Goal: Navigation & Orientation: Find specific page/section

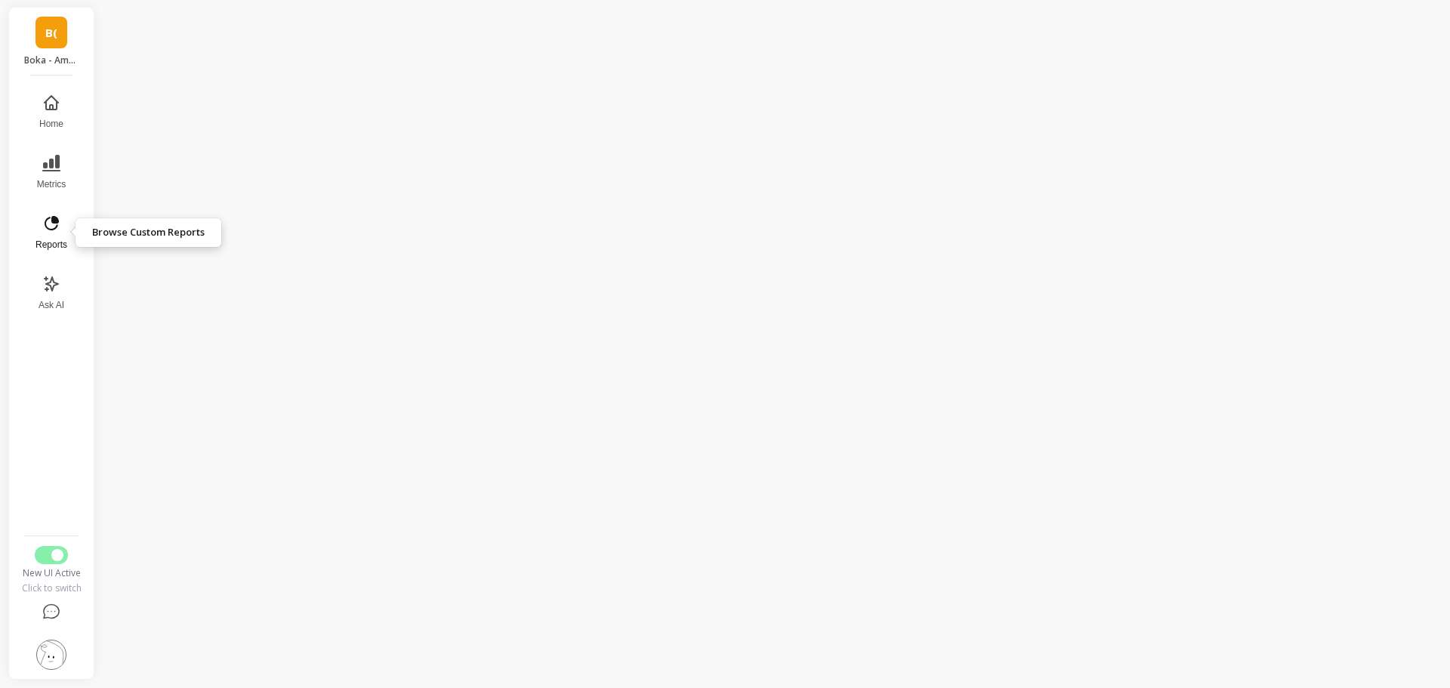
click at [55, 227] on icon at bounding box center [52, 223] width 14 height 14
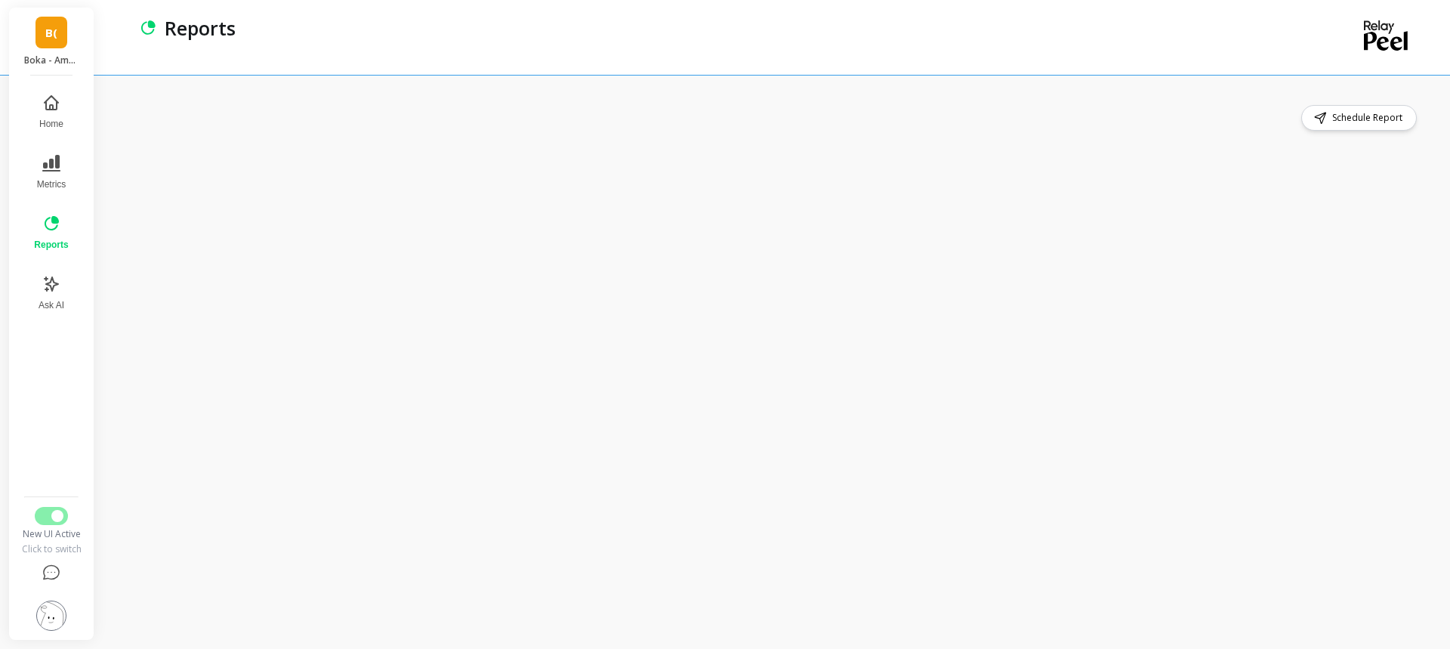
click at [1052, 122] on div "Schedule Report" at bounding box center [773, 118] width 1293 height 26
click at [496, 131] on div "Schedule Report" at bounding box center [773, 361] width 1293 height 513
click at [451, 110] on div "Schedule Report" at bounding box center [773, 118] width 1293 height 26
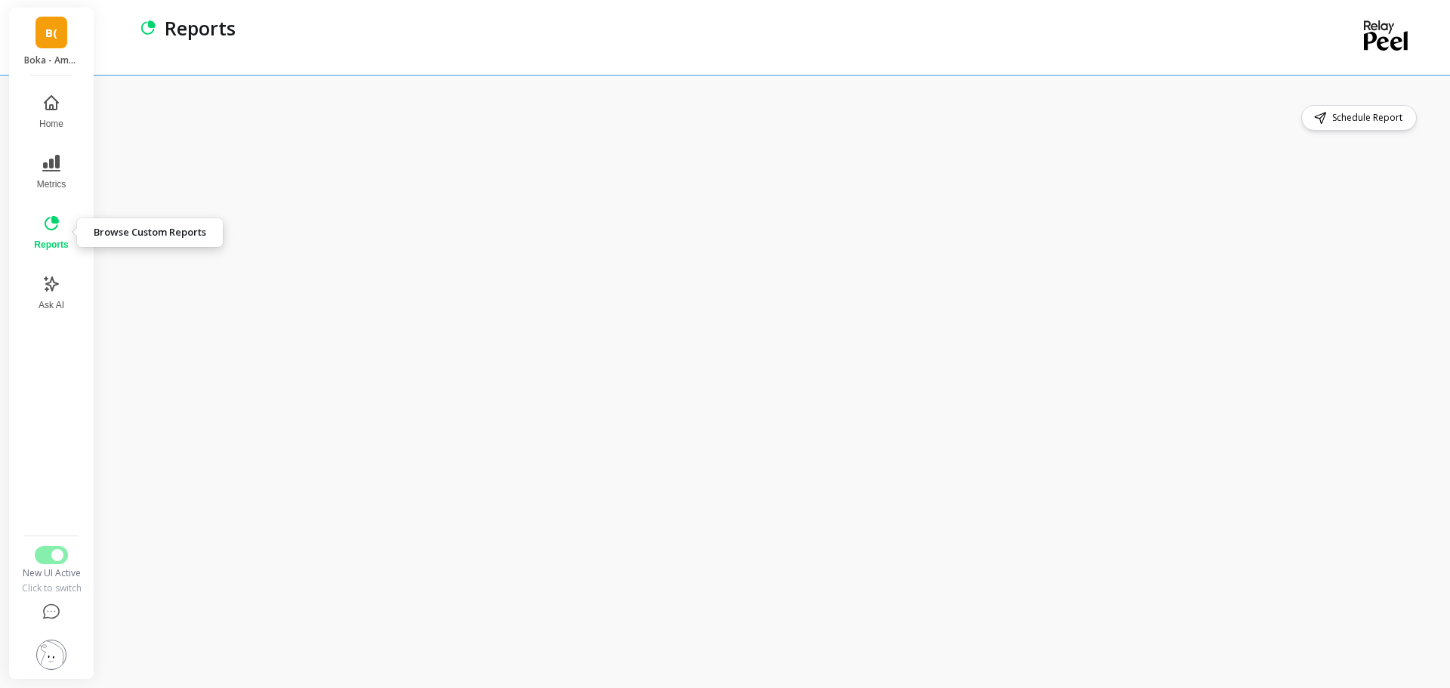
click at [51, 230] on icon at bounding box center [51, 223] width 18 height 18
click at [60, 226] on icon at bounding box center [51, 223] width 18 height 18
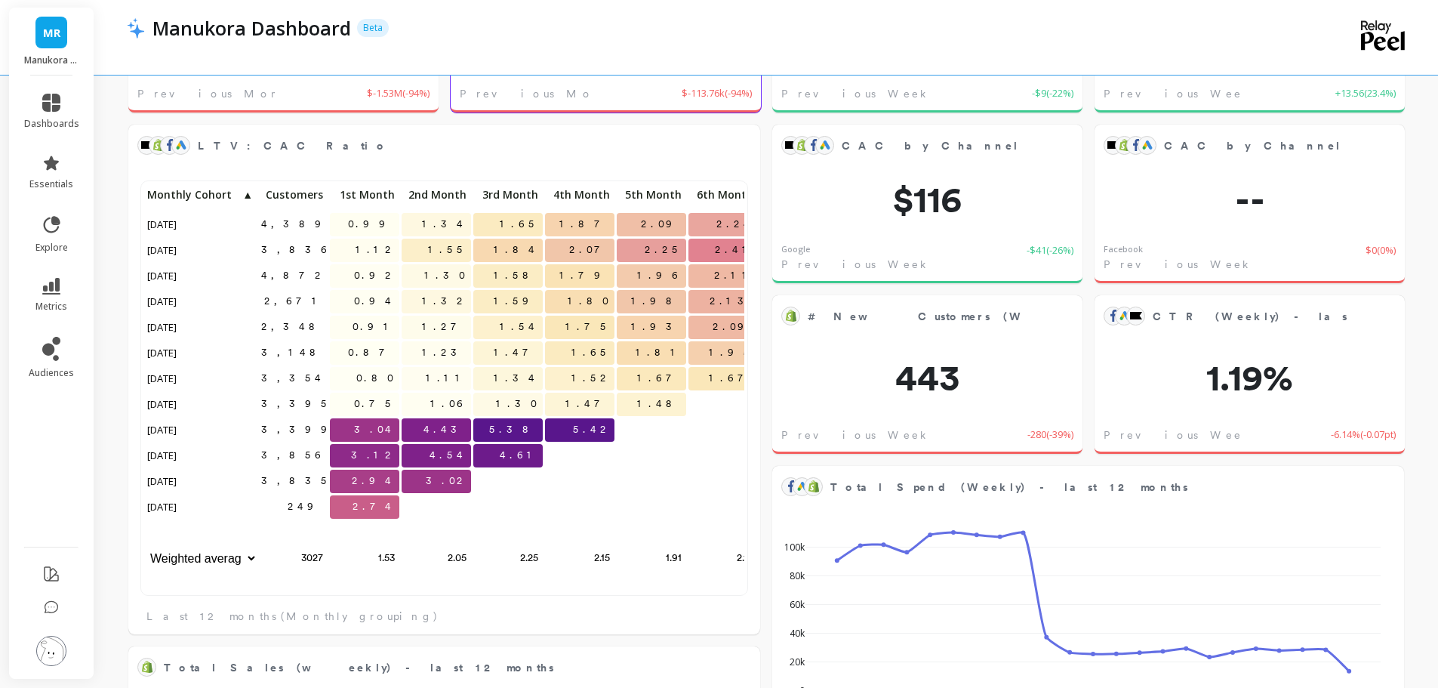
scroll to position [12, 12]
click at [57, 350] on icon at bounding box center [51, 349] width 18 height 24
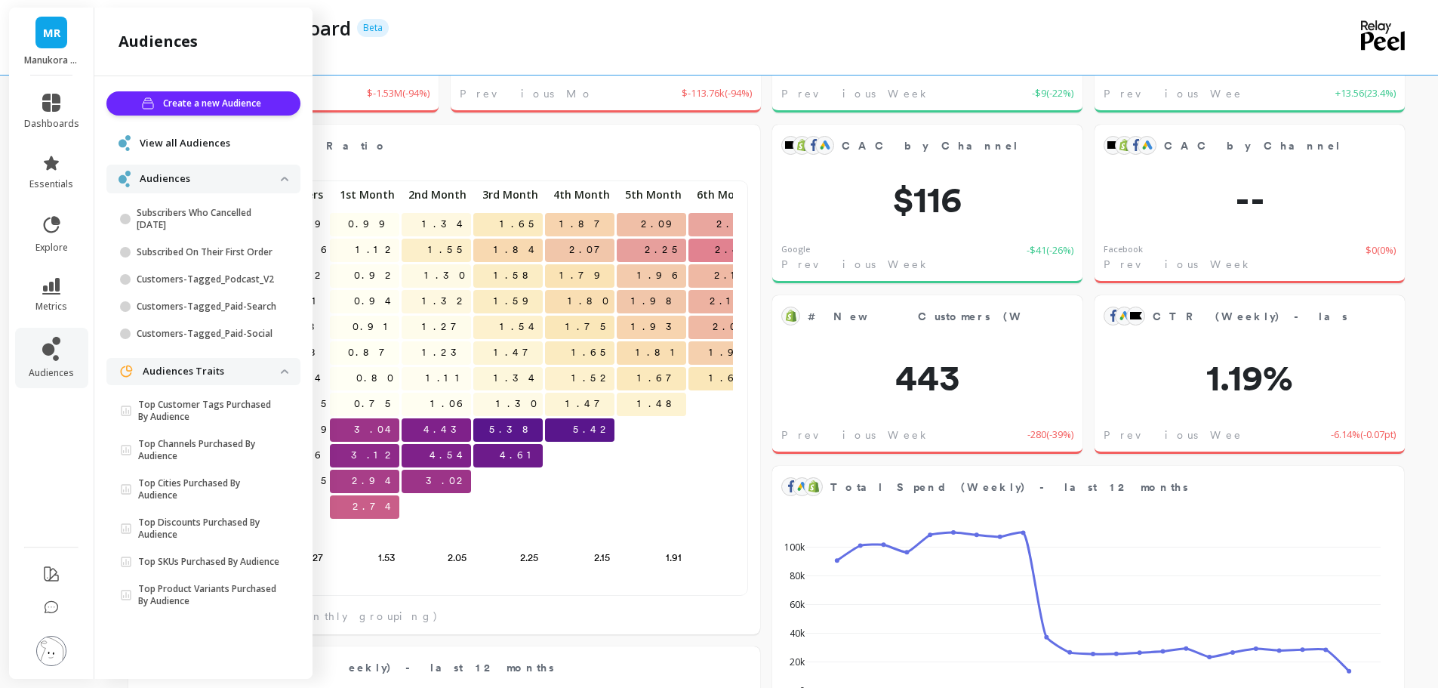
click at [178, 176] on p "Audiences" at bounding box center [210, 178] width 141 height 15
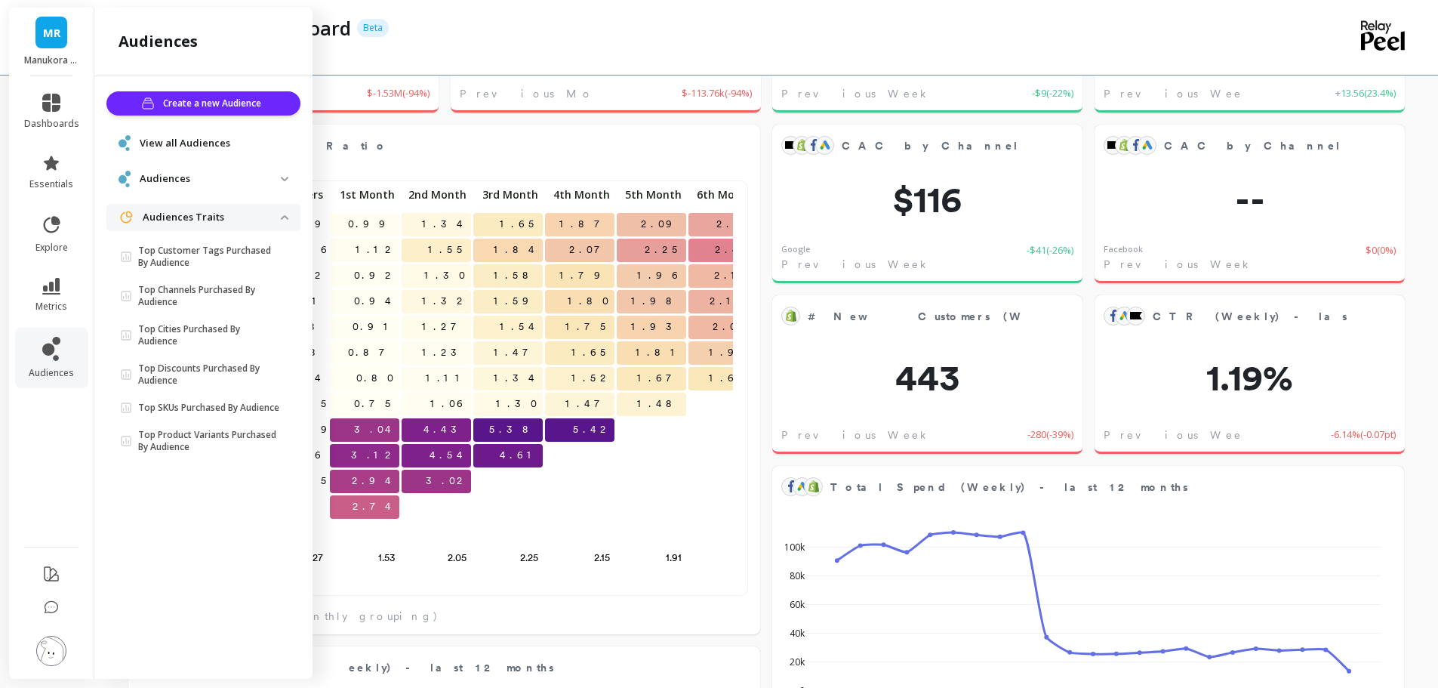
click at [173, 173] on p "Audiences" at bounding box center [210, 178] width 141 height 15
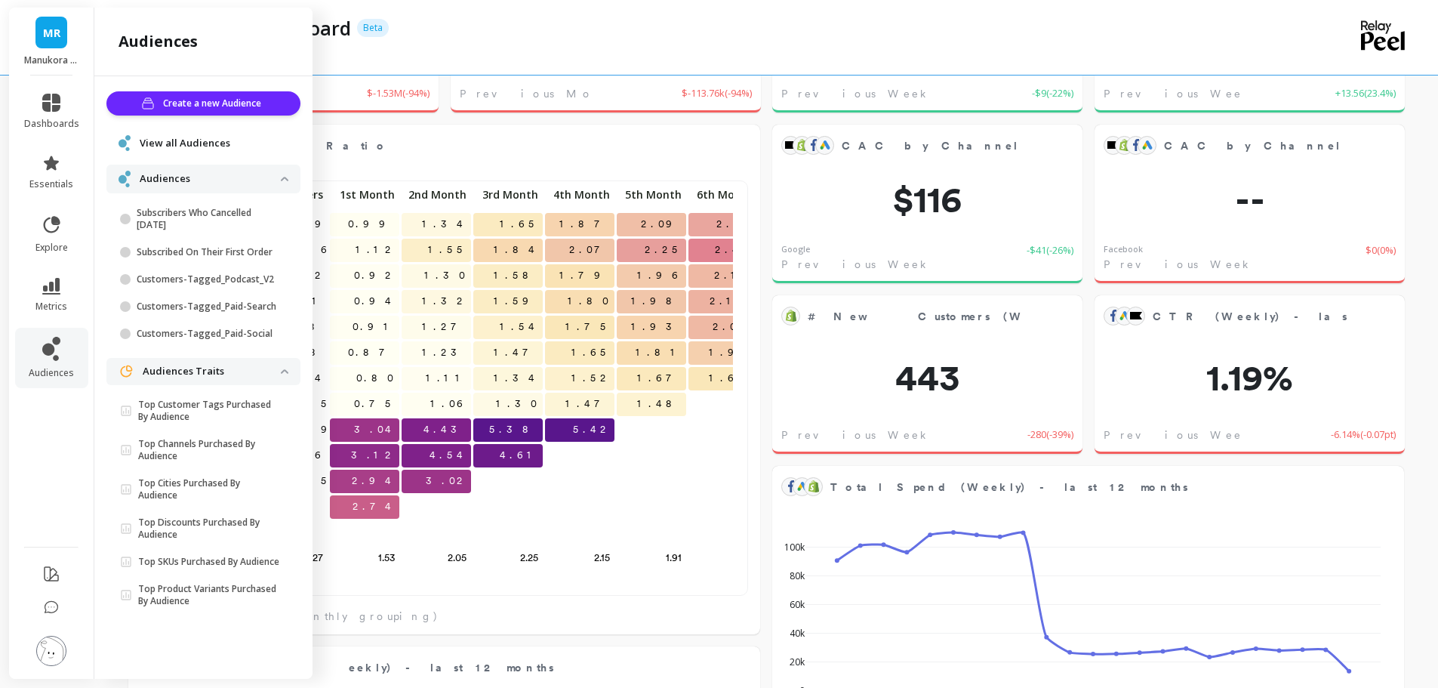
click at [180, 145] on span "View all Audiences" at bounding box center [185, 143] width 91 height 15
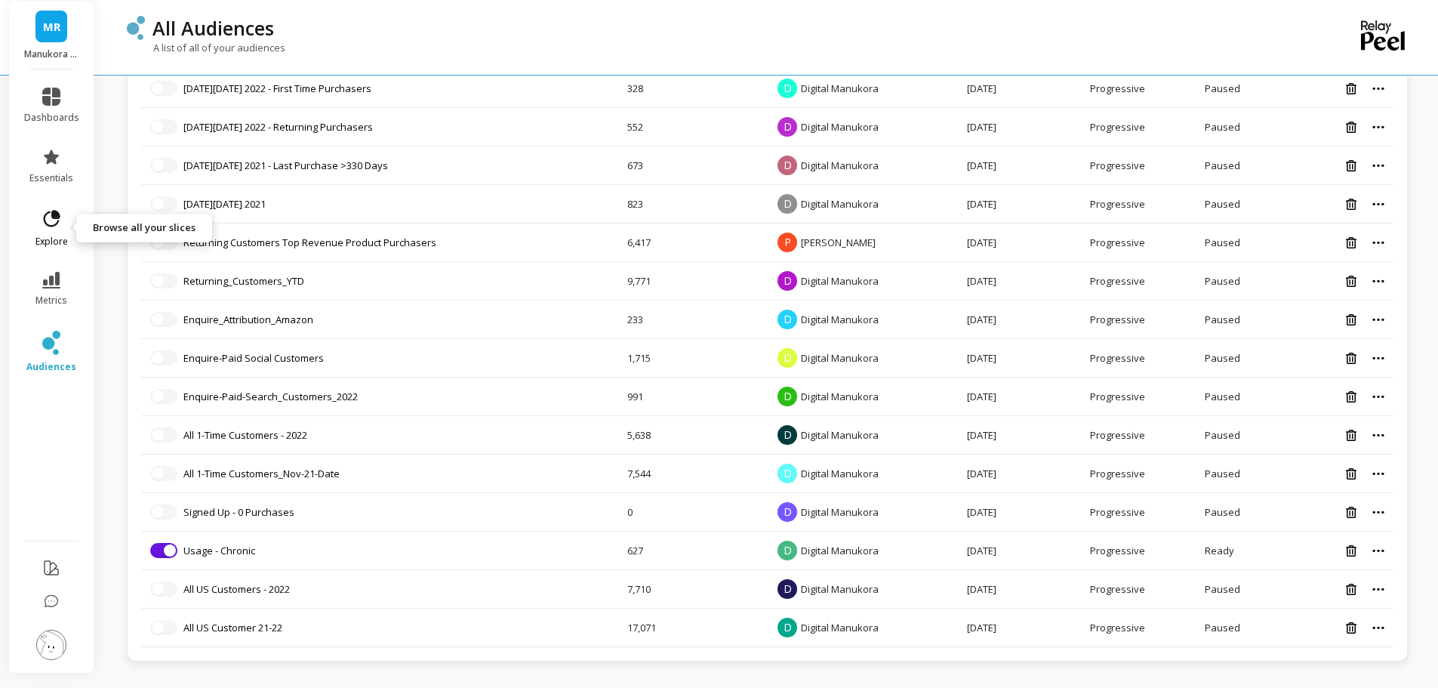
click at [47, 230] on link "explore" at bounding box center [51, 227] width 55 height 39
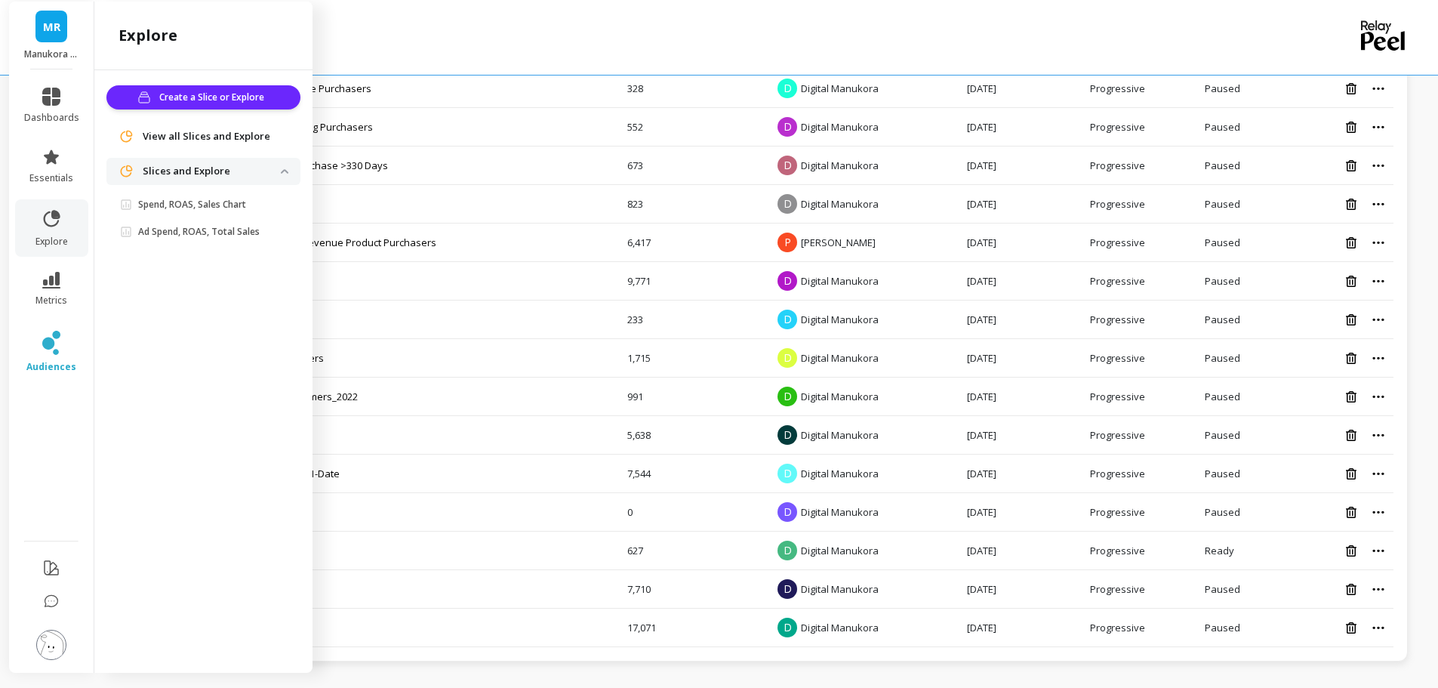
click at [190, 136] on span "View all Slices and Explore" at bounding box center [207, 136] width 128 height 15
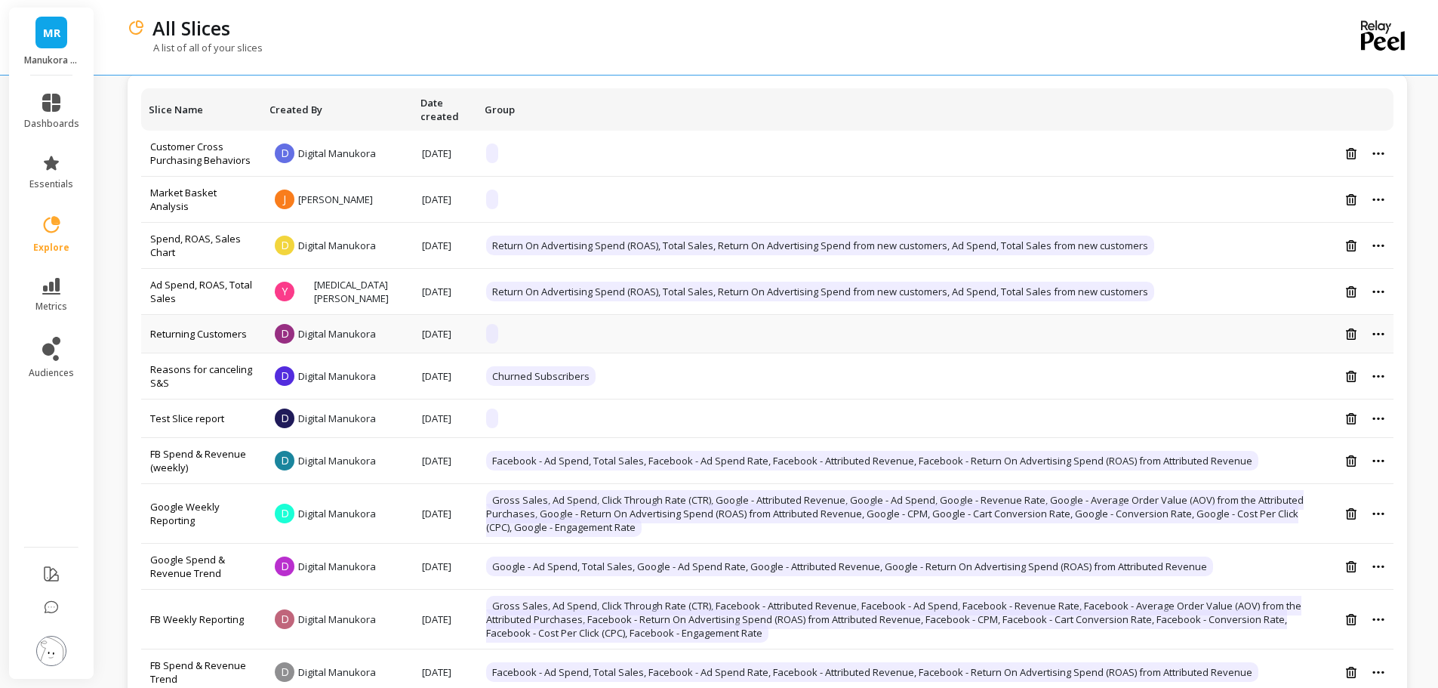
scroll to position [88, 0]
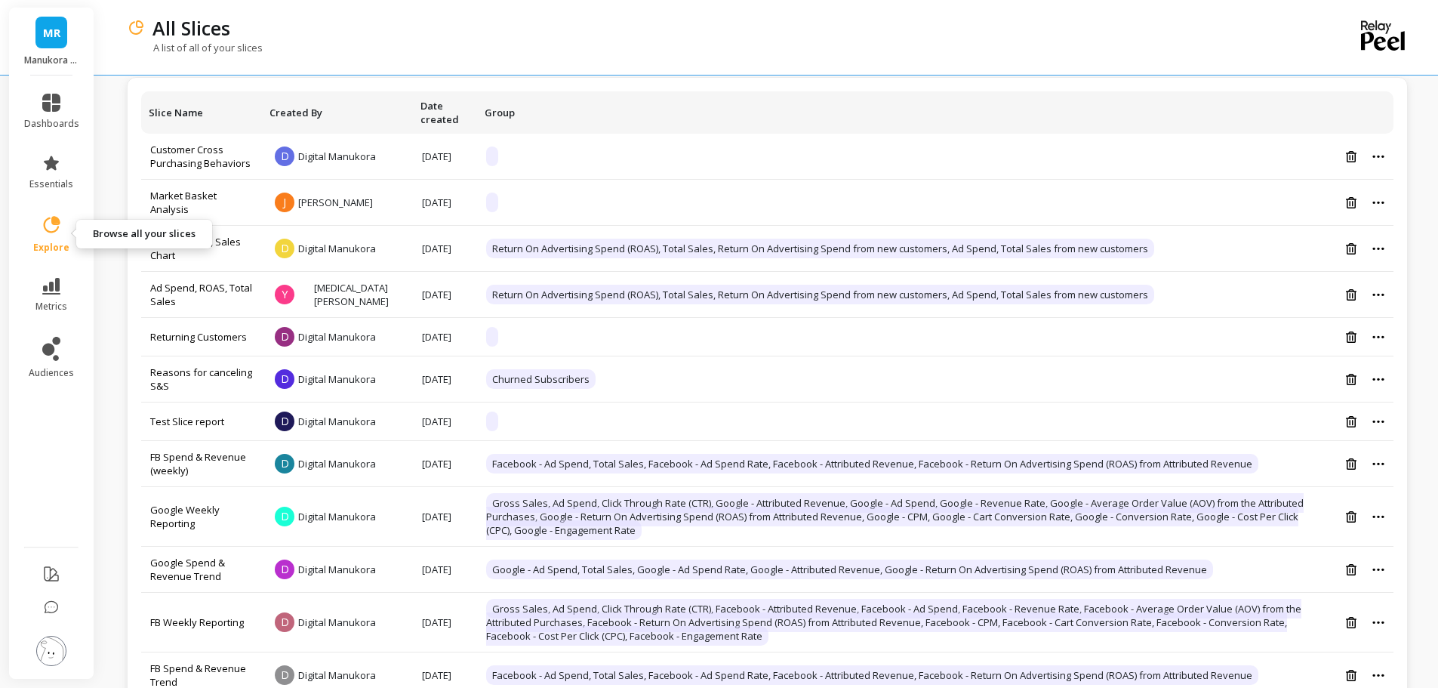
click at [49, 233] on icon at bounding box center [51, 224] width 21 height 21
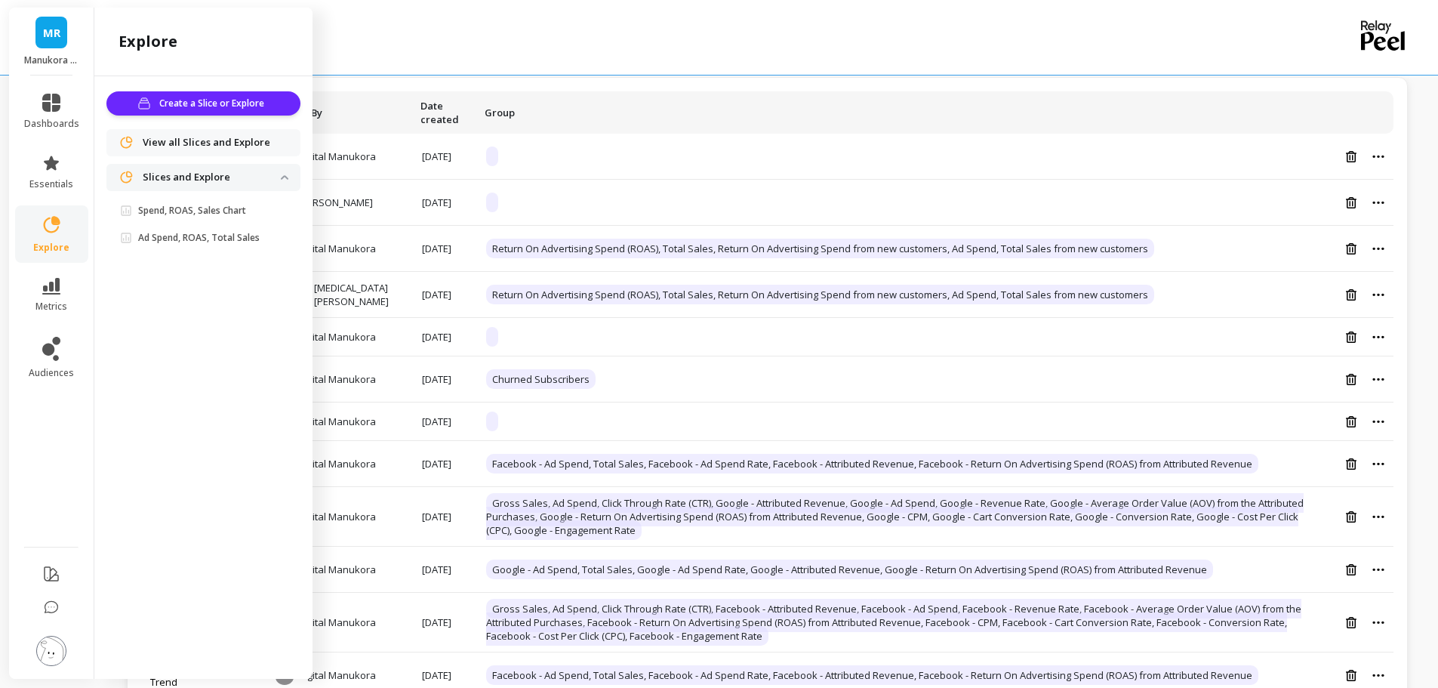
click at [590, 44] on div "A list of all of your slices" at bounding box center [705, 55] width 1157 height 29
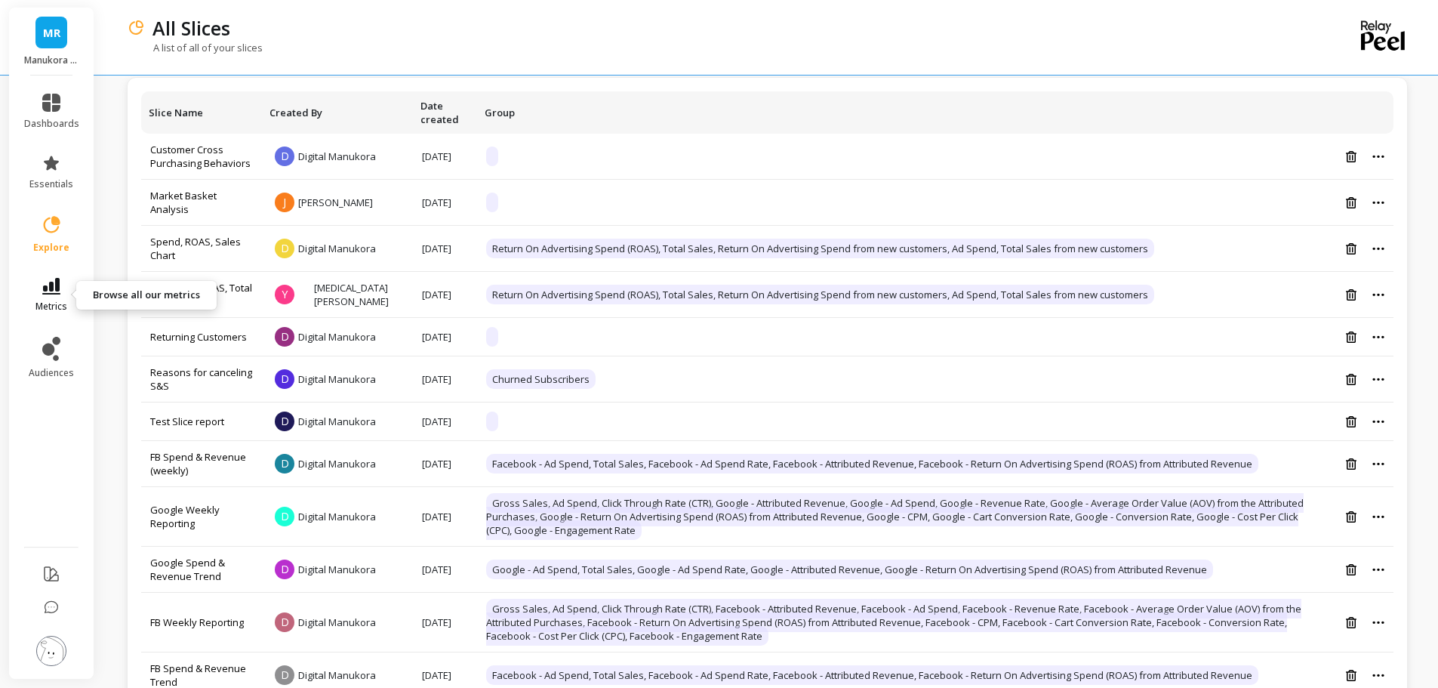
click at [50, 290] on icon at bounding box center [51, 286] width 18 height 17
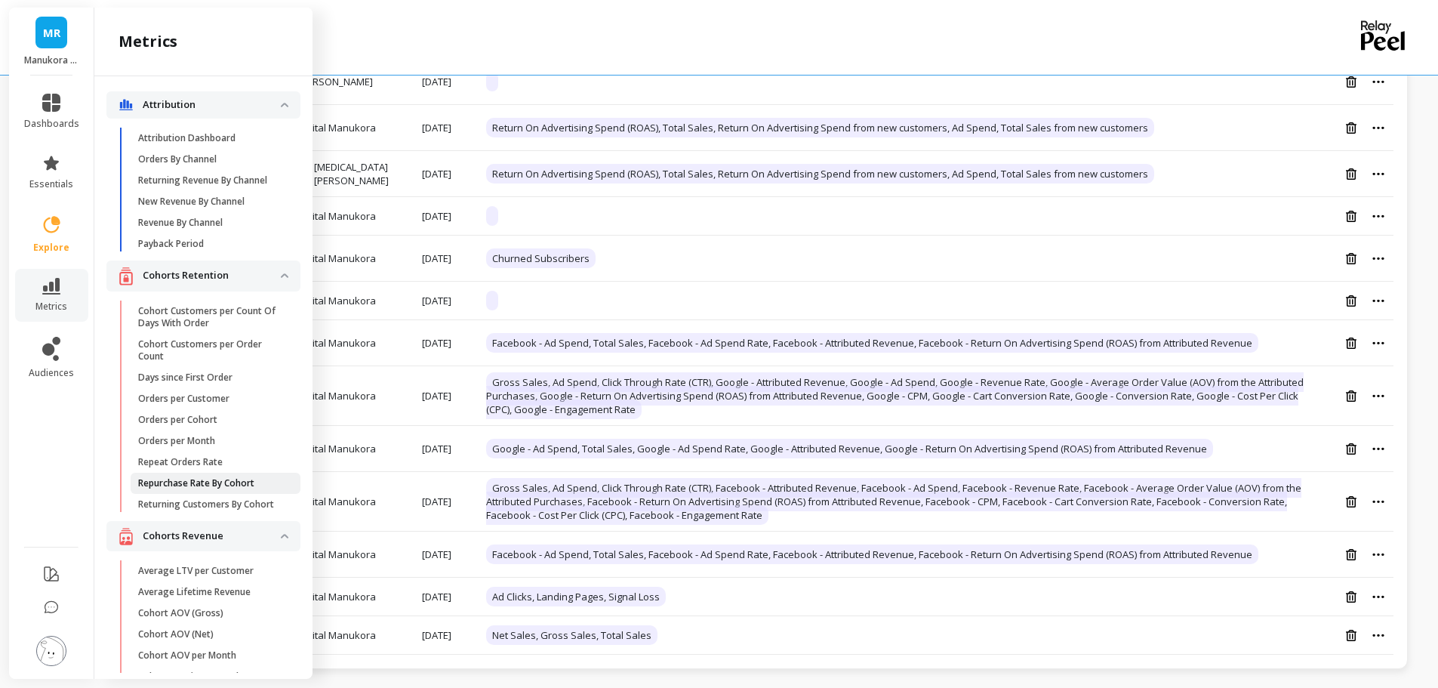
scroll to position [239, 0]
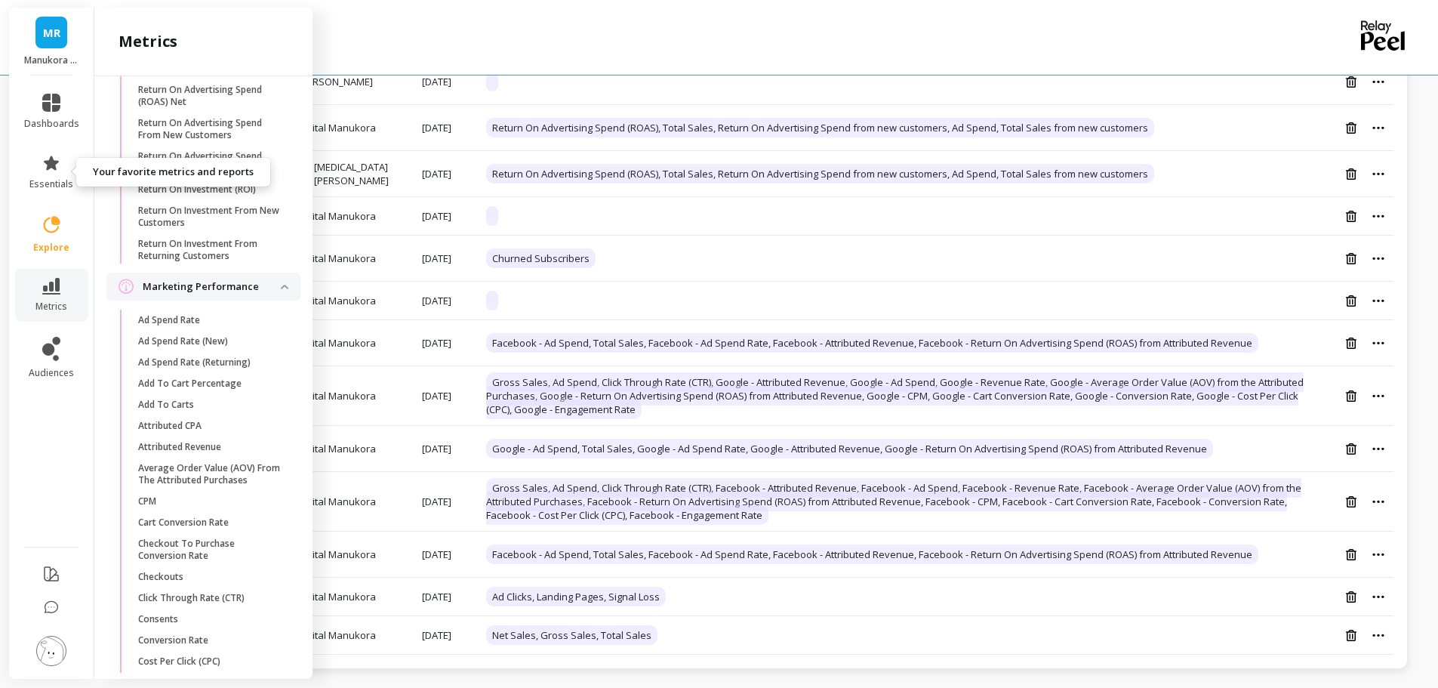
click at [44, 147] on li "essentials" at bounding box center [51, 172] width 73 height 54
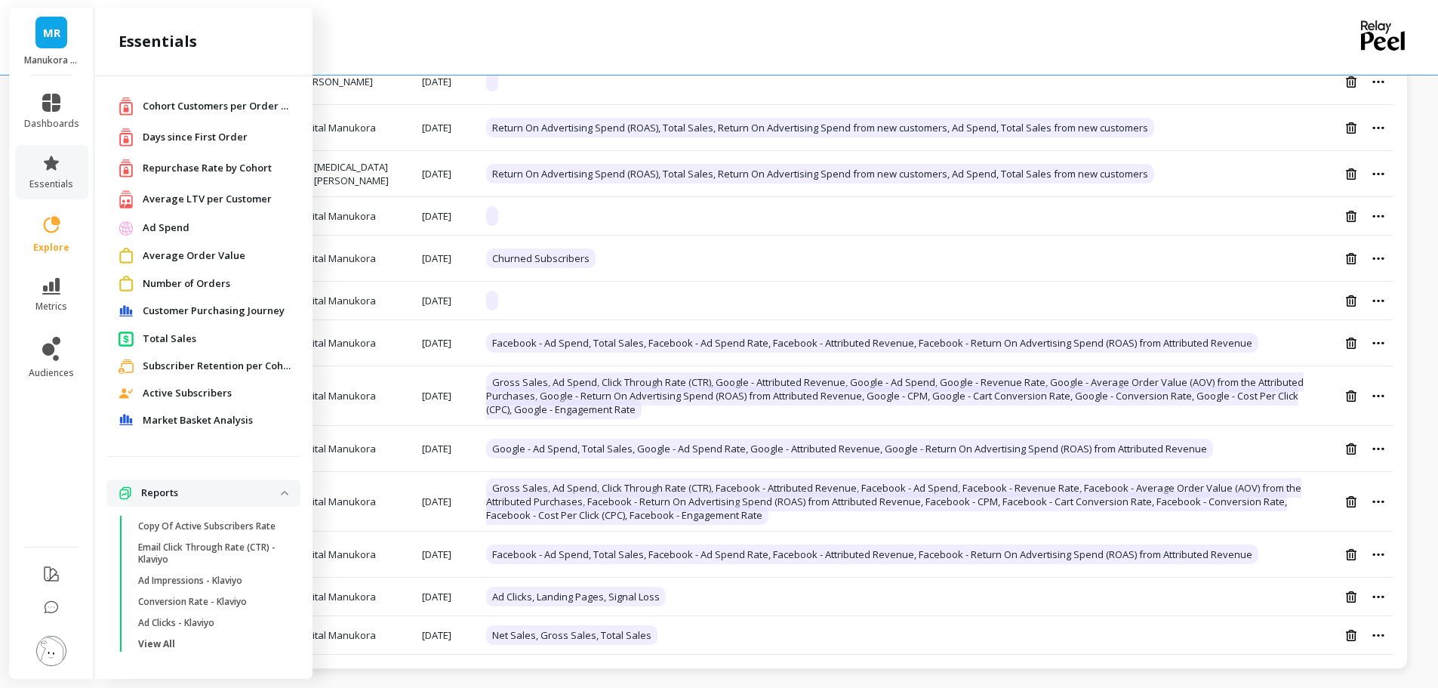
scroll to position [44, 0]
click at [160, 482] on p "Reports" at bounding box center [211, 489] width 140 height 15
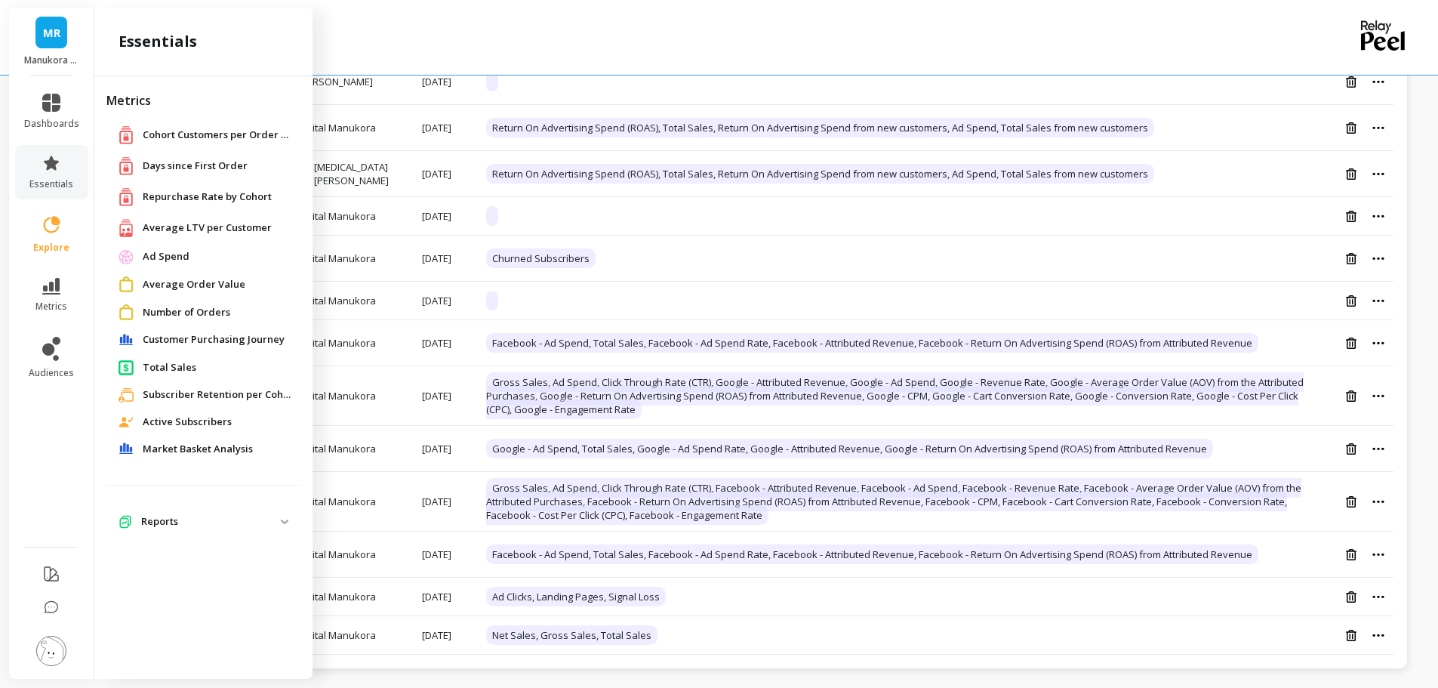
scroll to position [0, 0]
click at [166, 524] on p "Reports" at bounding box center [211, 521] width 140 height 15
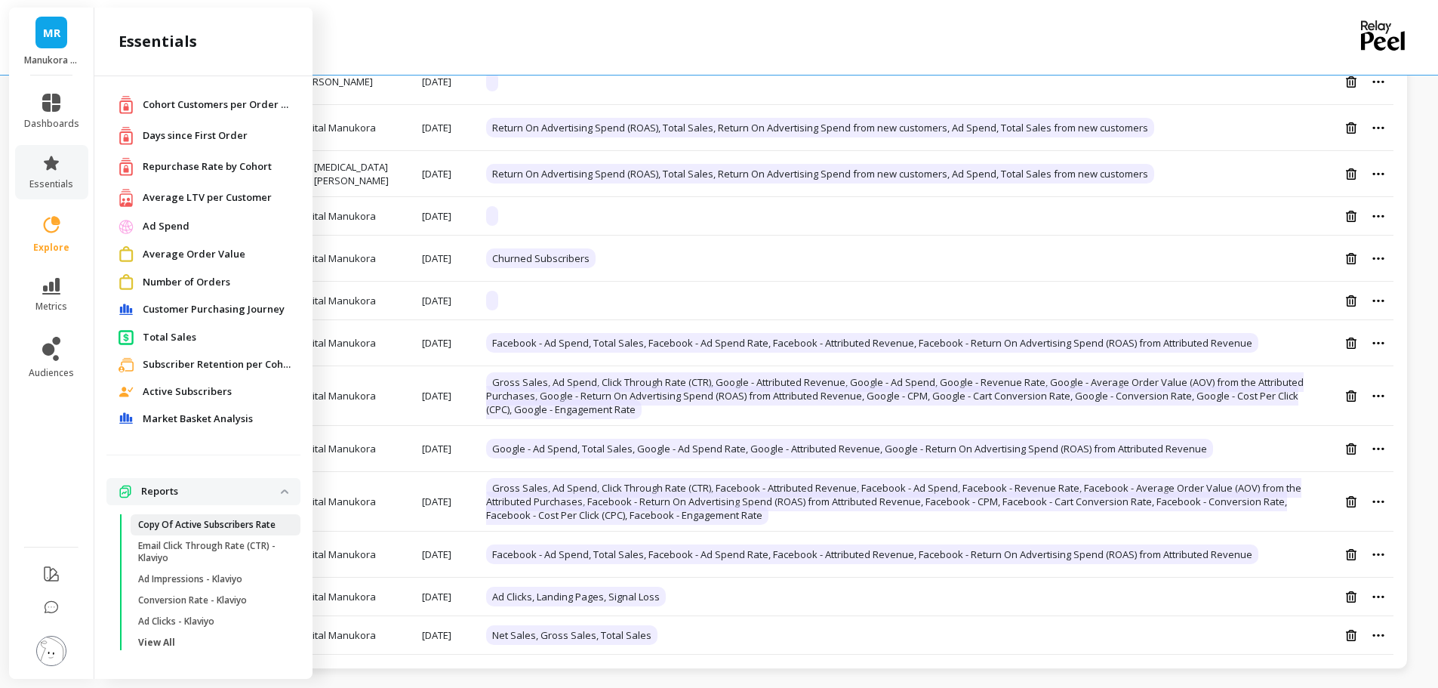
scroll to position [44, 0]
click at [165, 644] on p "View All" at bounding box center [156, 641] width 37 height 12
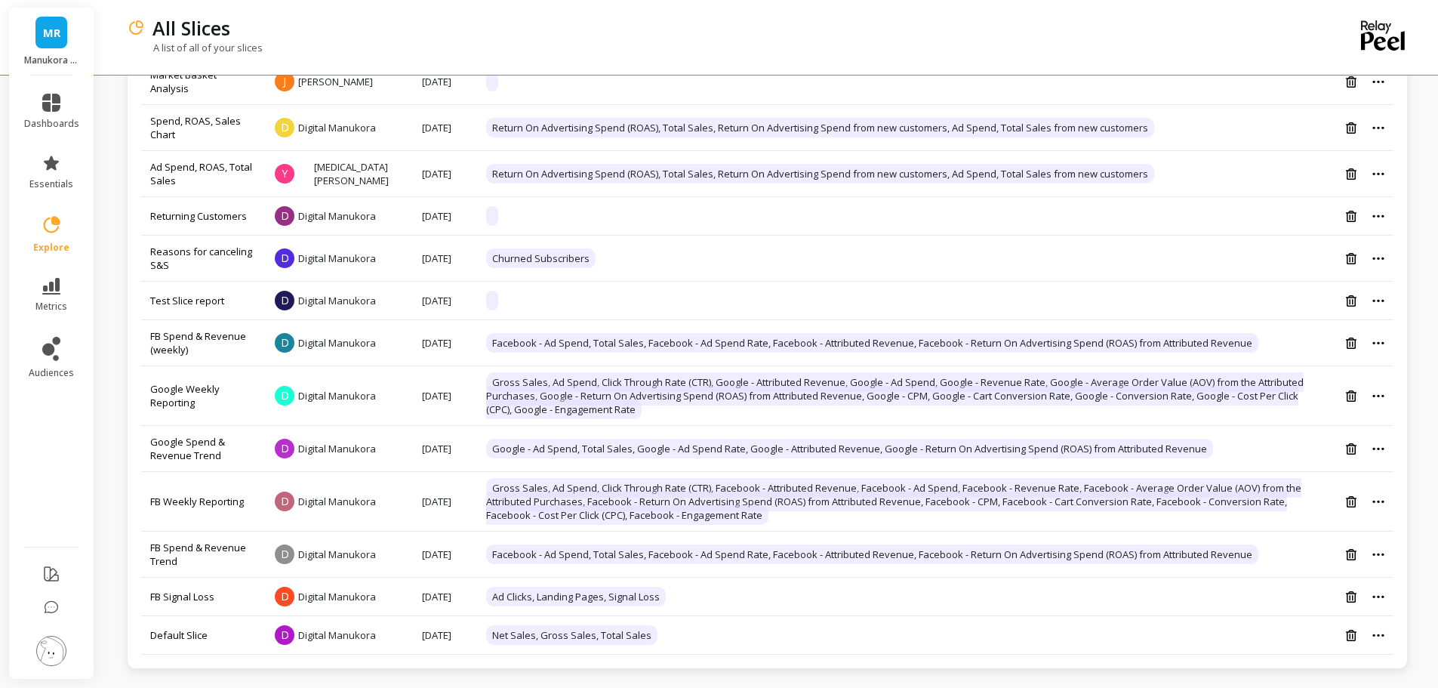
scroll to position [0, 0]
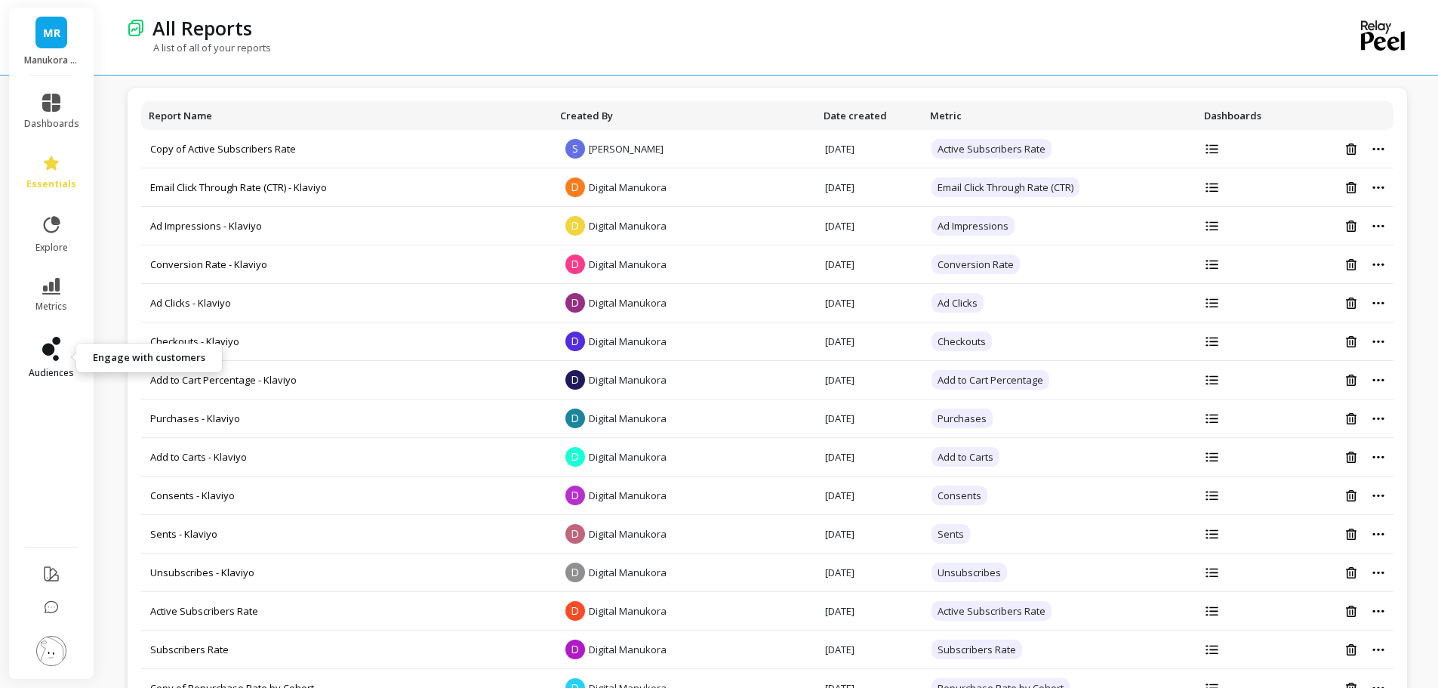
click at [62, 346] on link "audiences" at bounding box center [51, 358] width 55 height 42
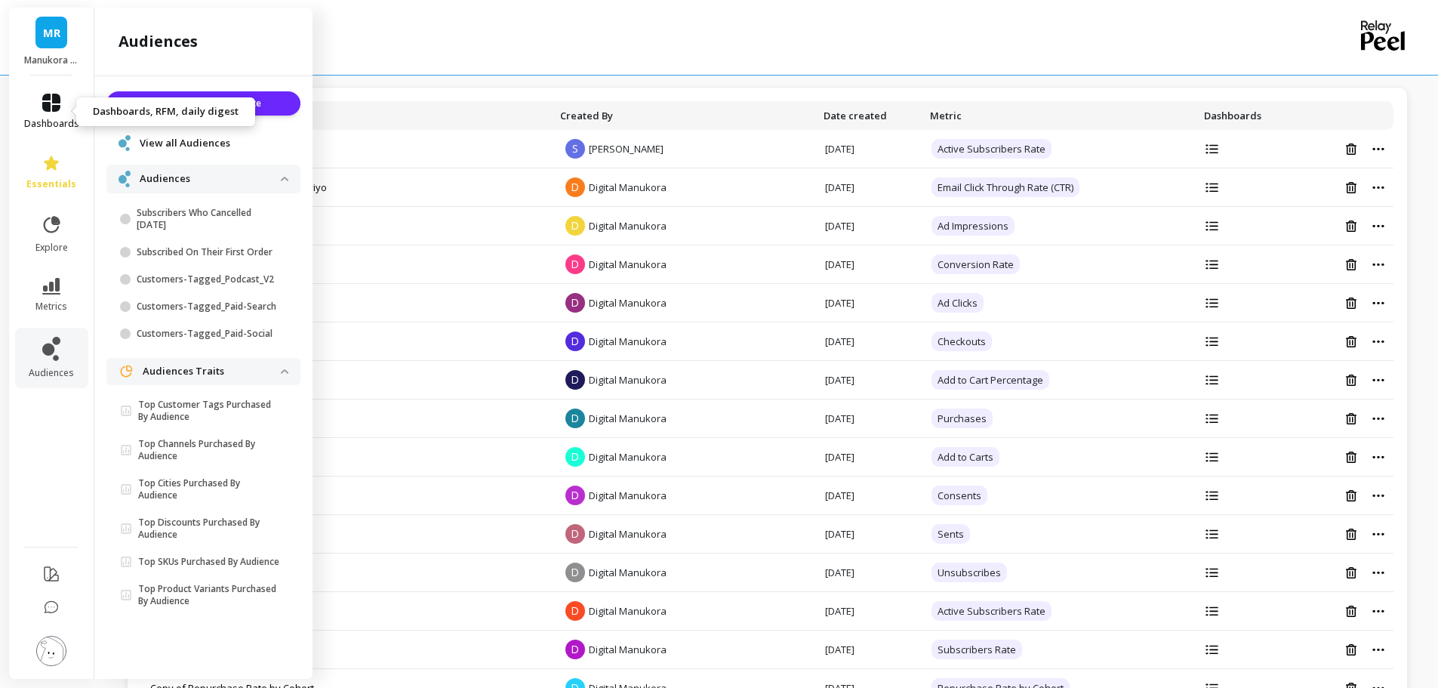
click at [47, 122] on span "dashboards" at bounding box center [51, 124] width 55 height 12
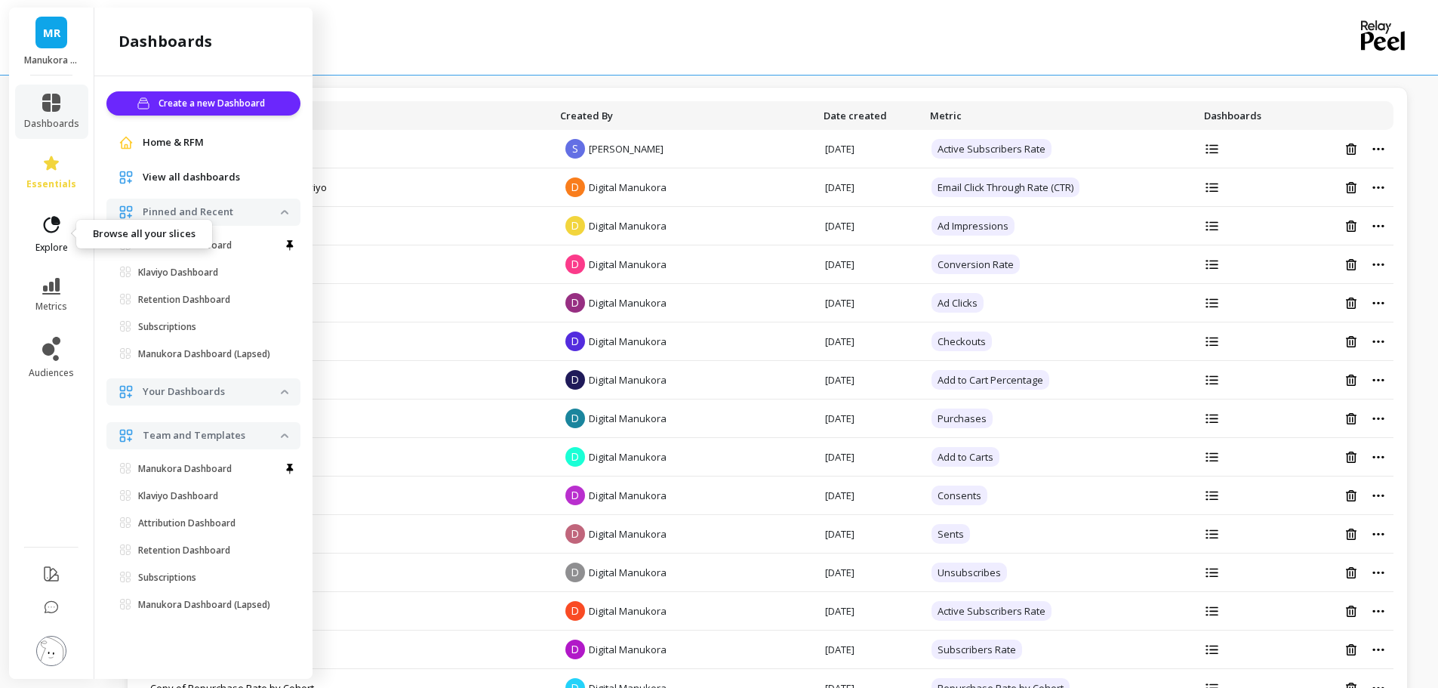
click at [48, 242] on span "explore" at bounding box center [51, 248] width 32 height 12
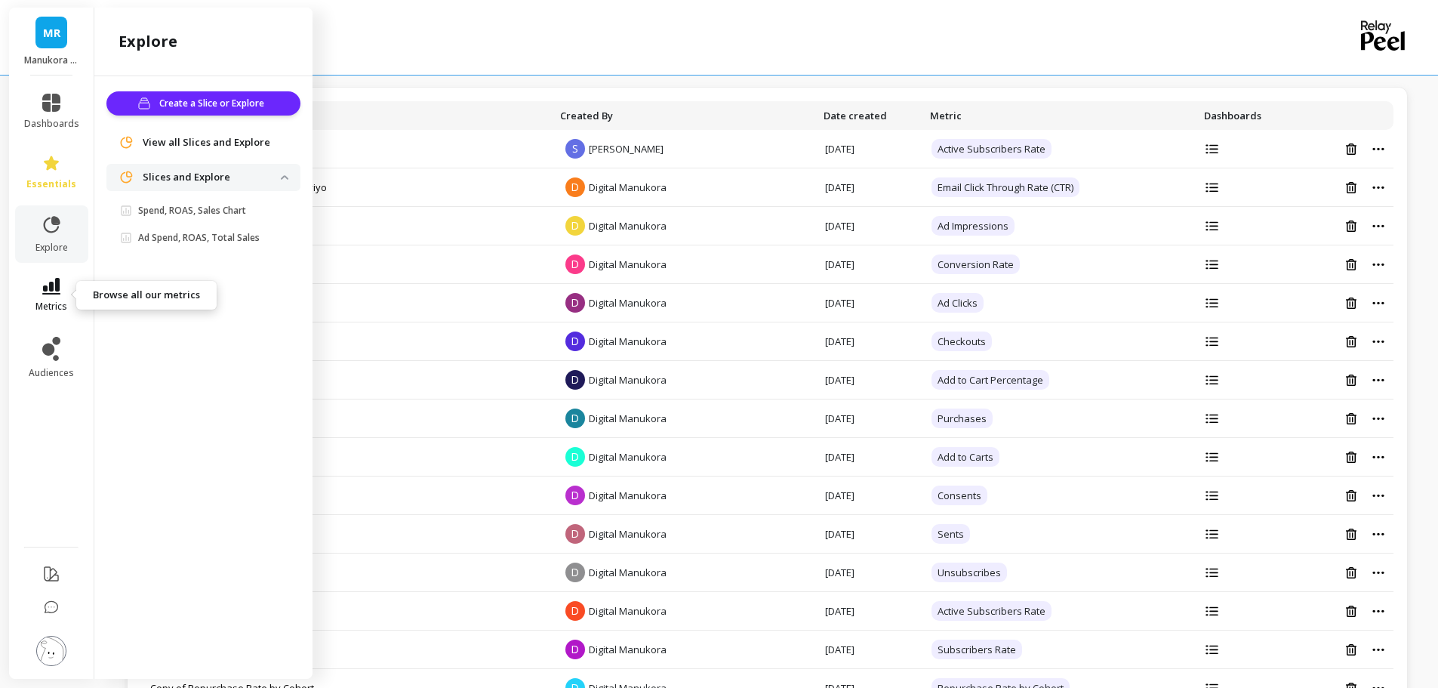
click at [56, 282] on icon at bounding box center [51, 286] width 18 height 17
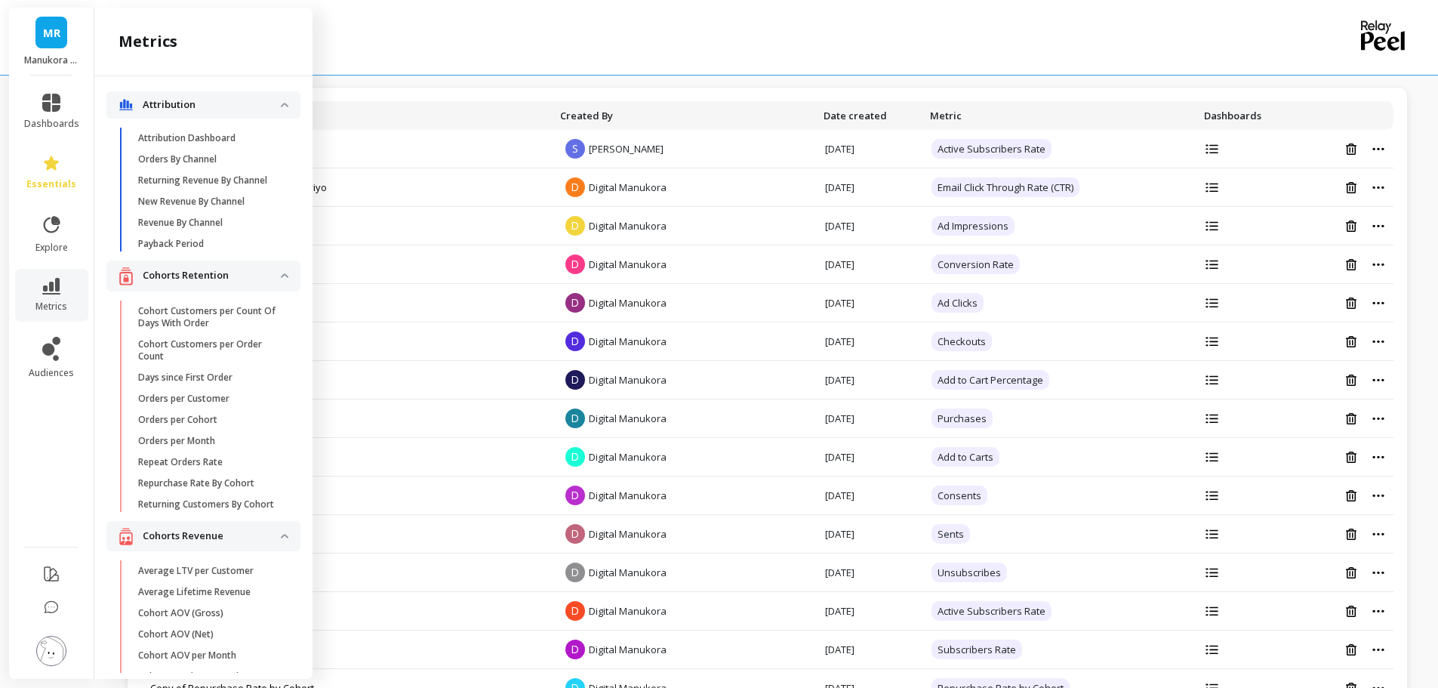
click at [47, 649] on img at bounding box center [51, 651] width 30 height 30
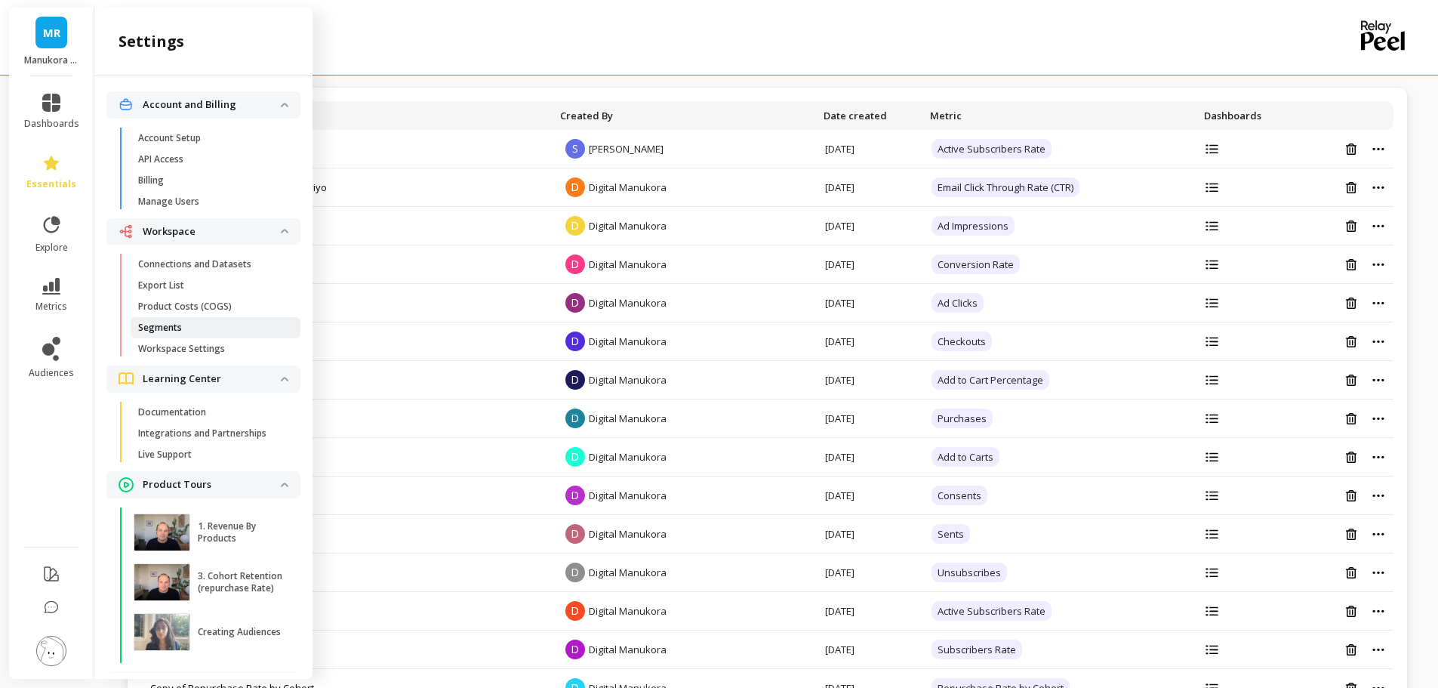
click at [165, 331] on p "Segments" at bounding box center [160, 328] width 44 height 12
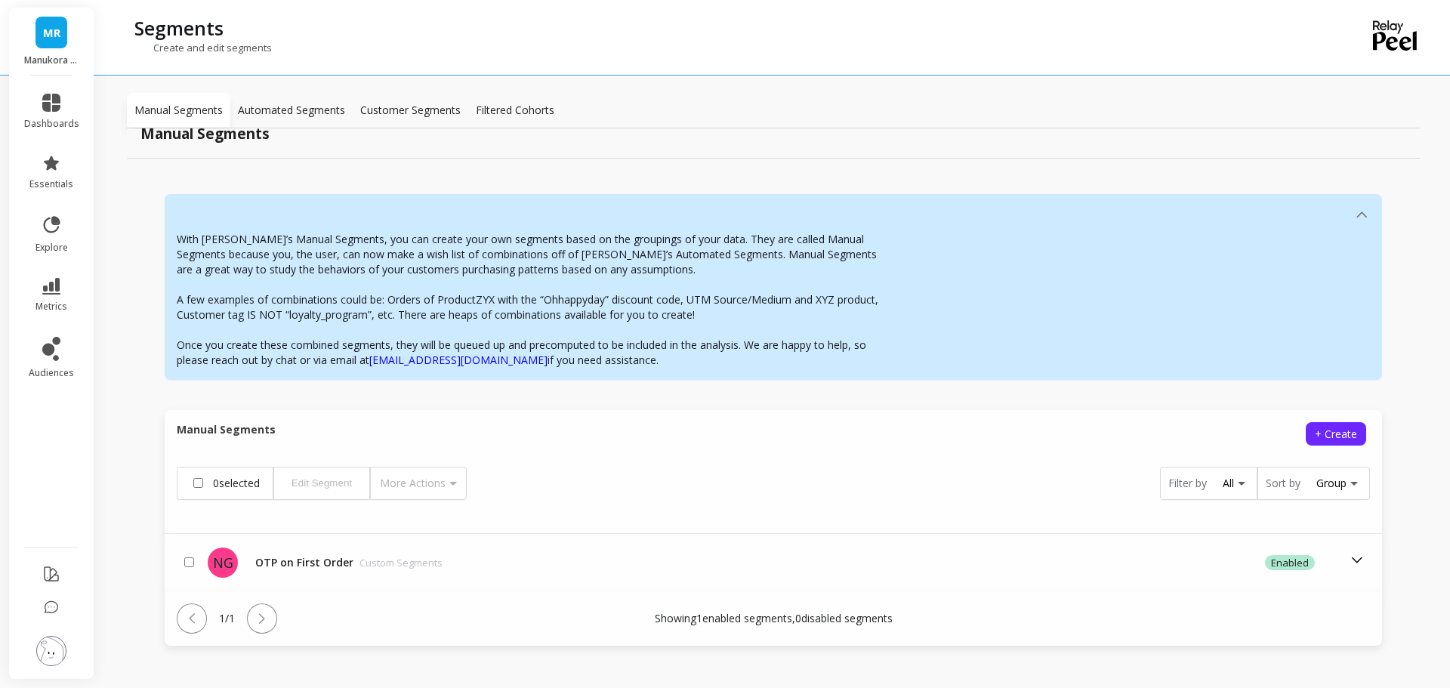
scroll to position [42, 0]
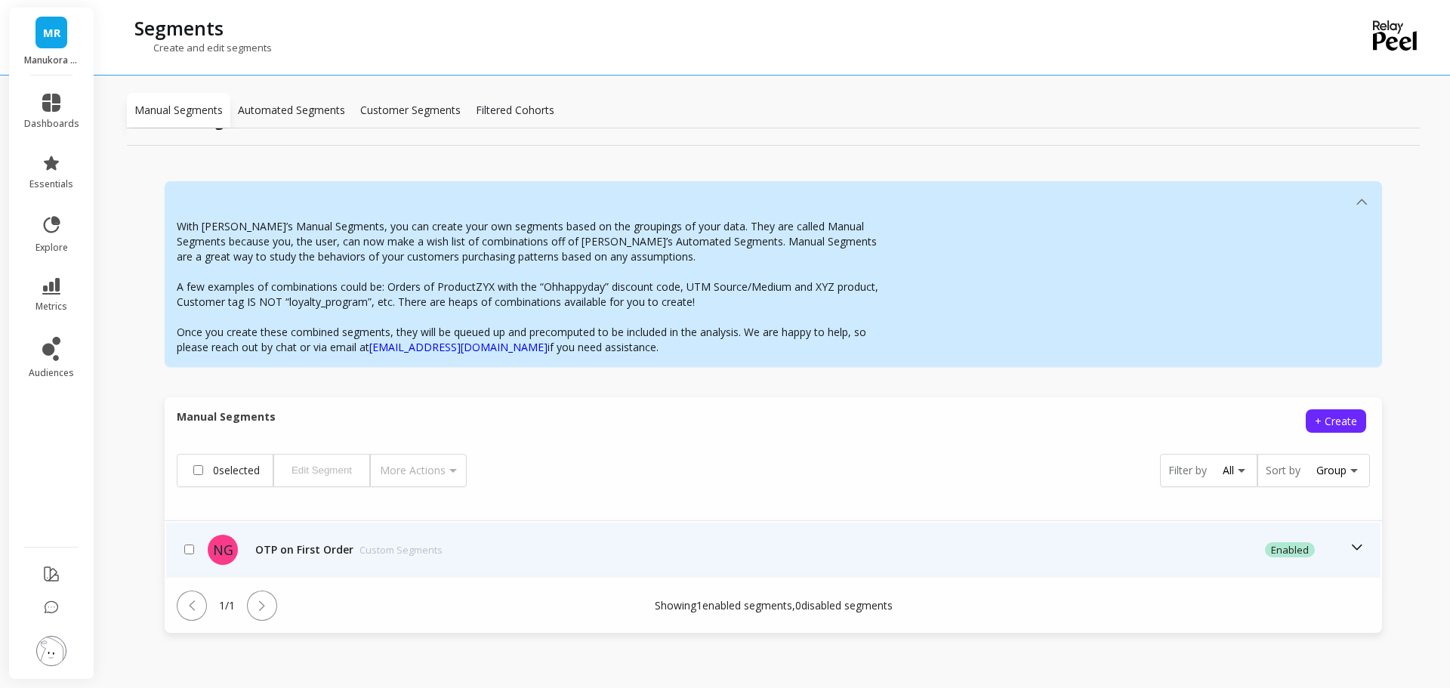
click at [1348, 547] on icon at bounding box center [1356, 547] width 17 height 17
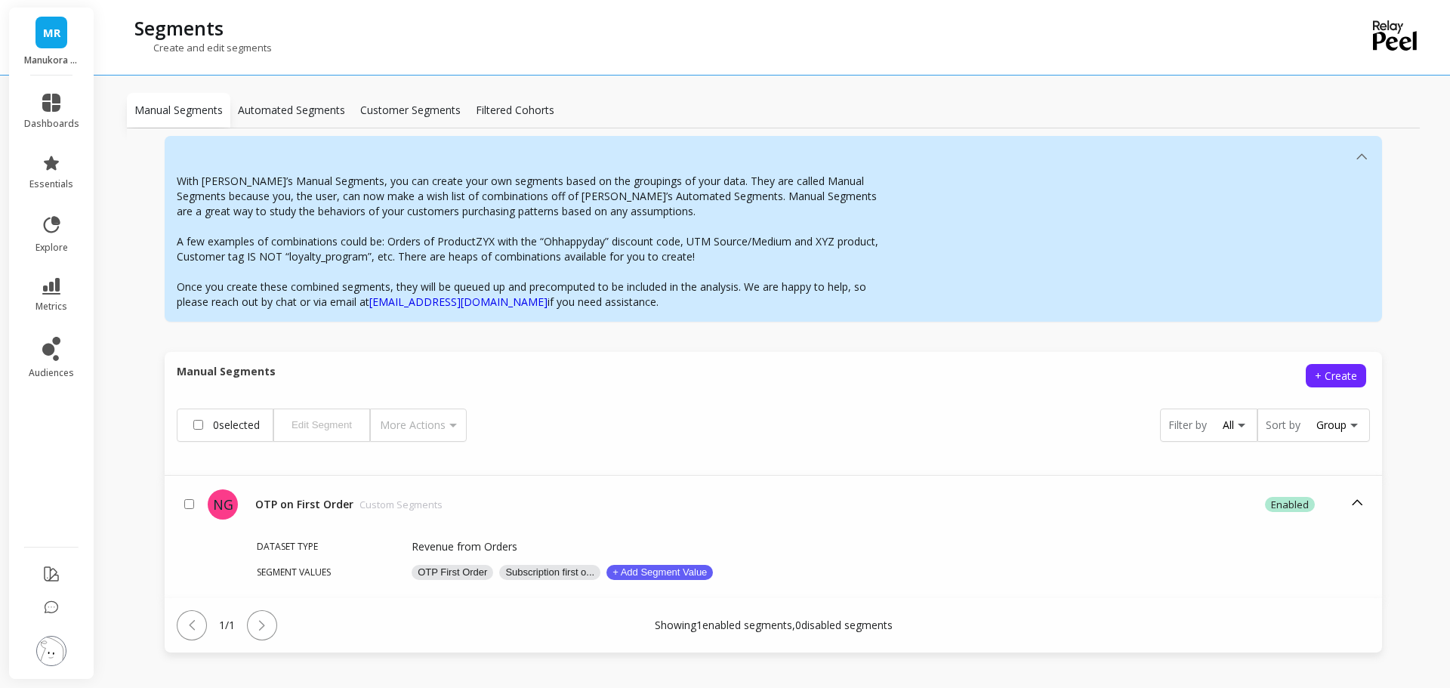
scroll to position [106, 0]
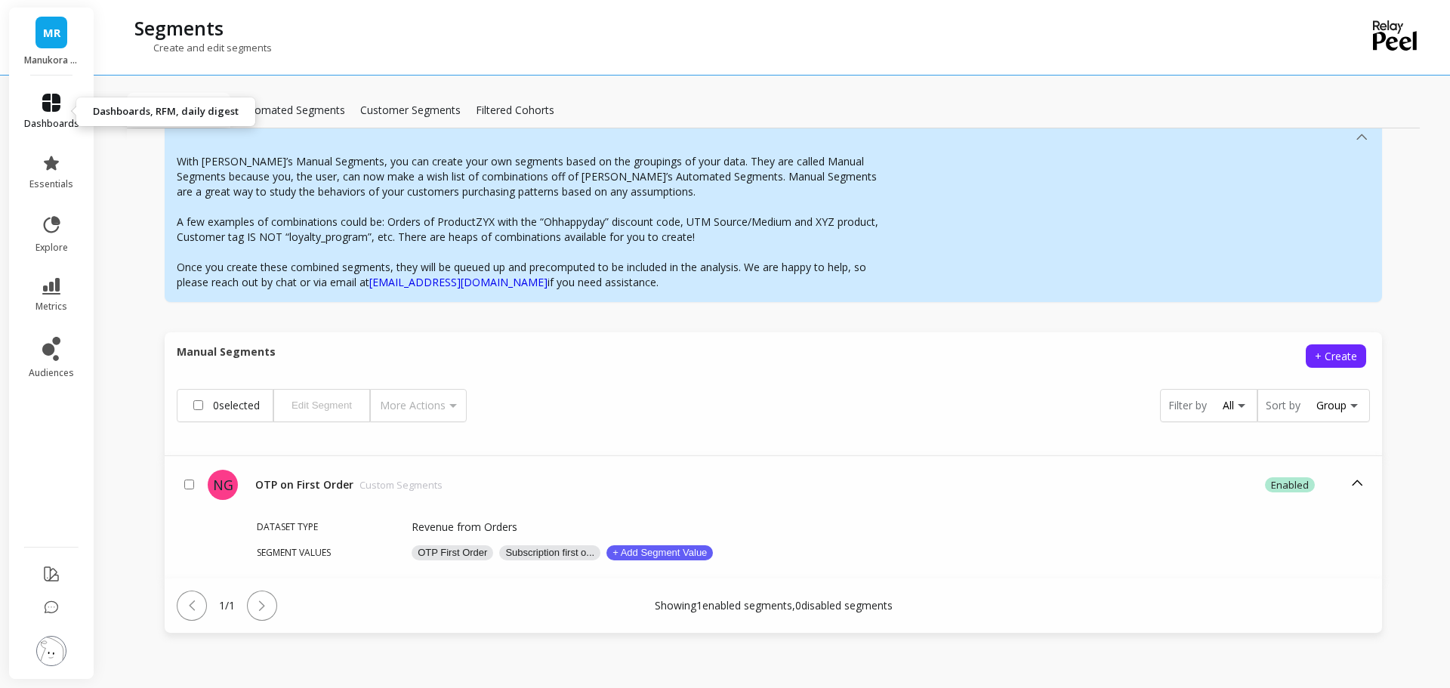
click at [48, 112] on link "dashboards" at bounding box center [51, 112] width 55 height 36
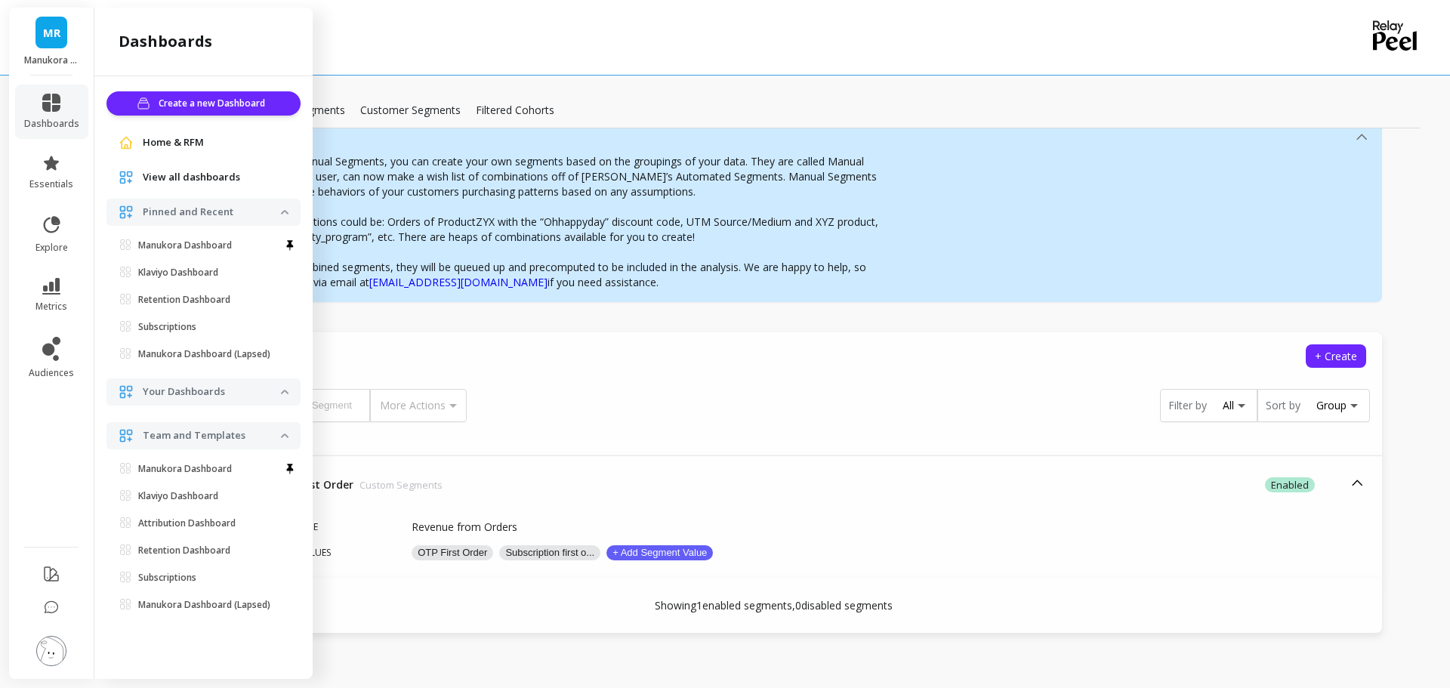
click at [196, 177] on span "View all dashboards" at bounding box center [191, 177] width 97 height 15
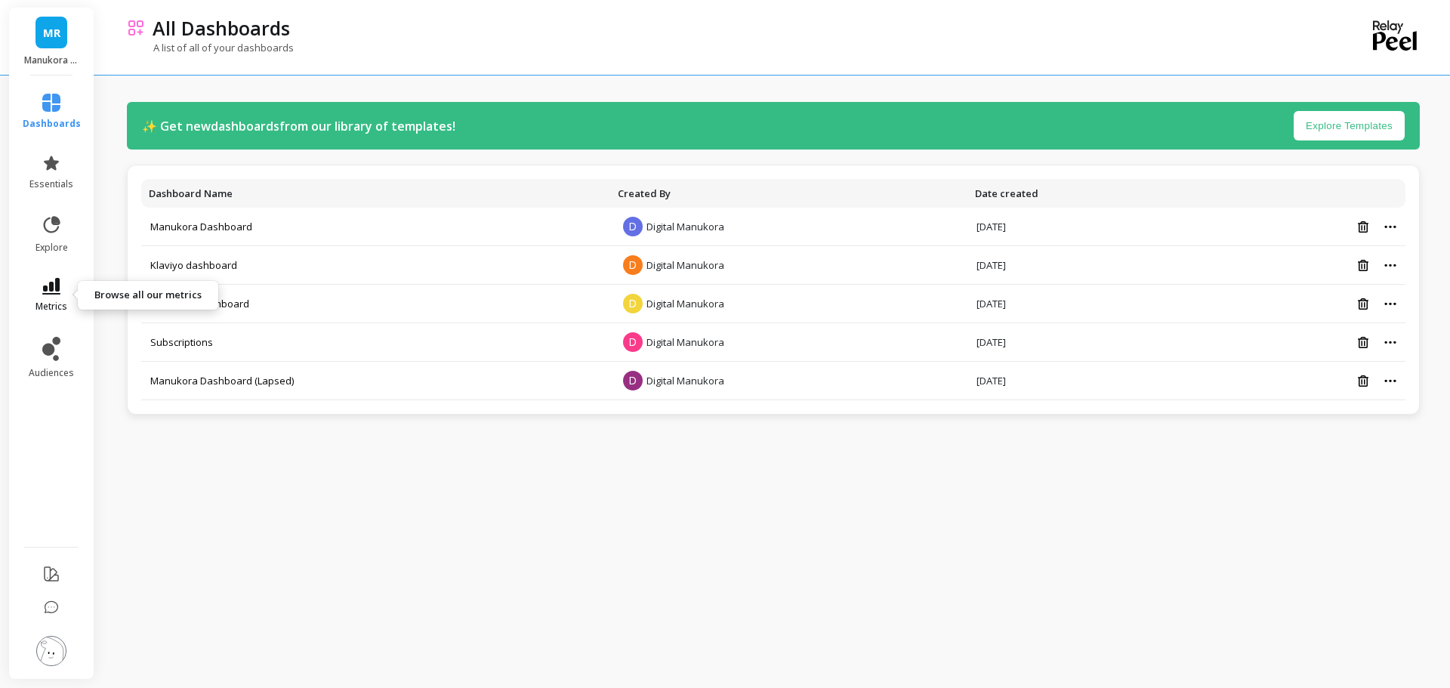
click at [57, 291] on icon at bounding box center [51, 286] width 18 height 17
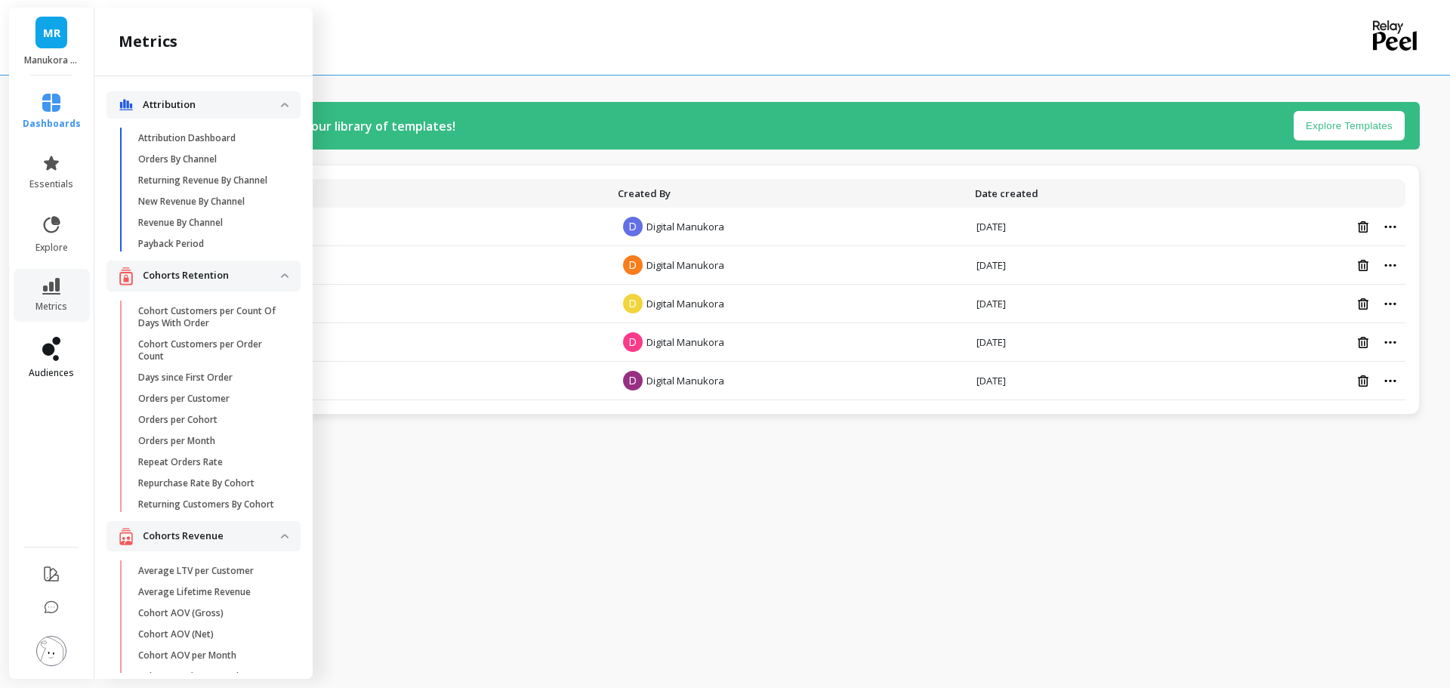
click at [52, 344] on icon at bounding box center [51, 349] width 18 height 24
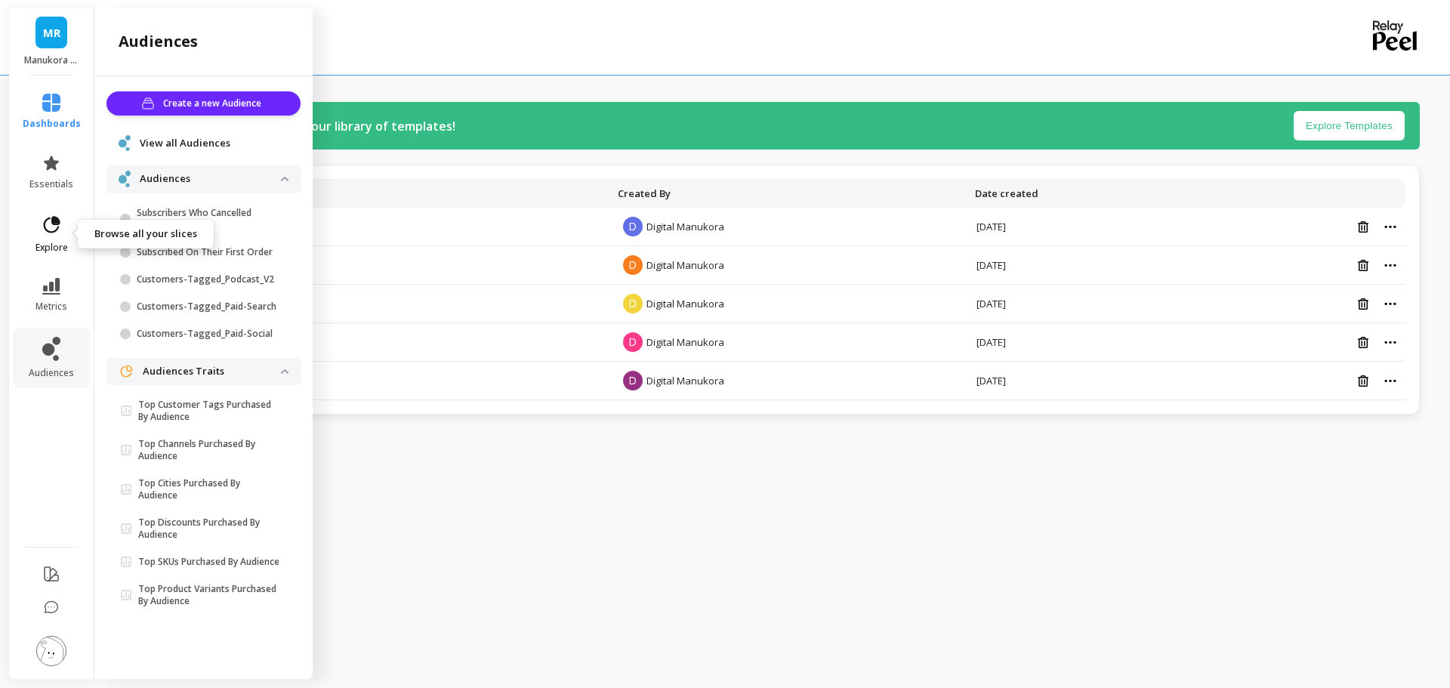
click at [54, 232] on icon at bounding box center [52, 224] width 17 height 17
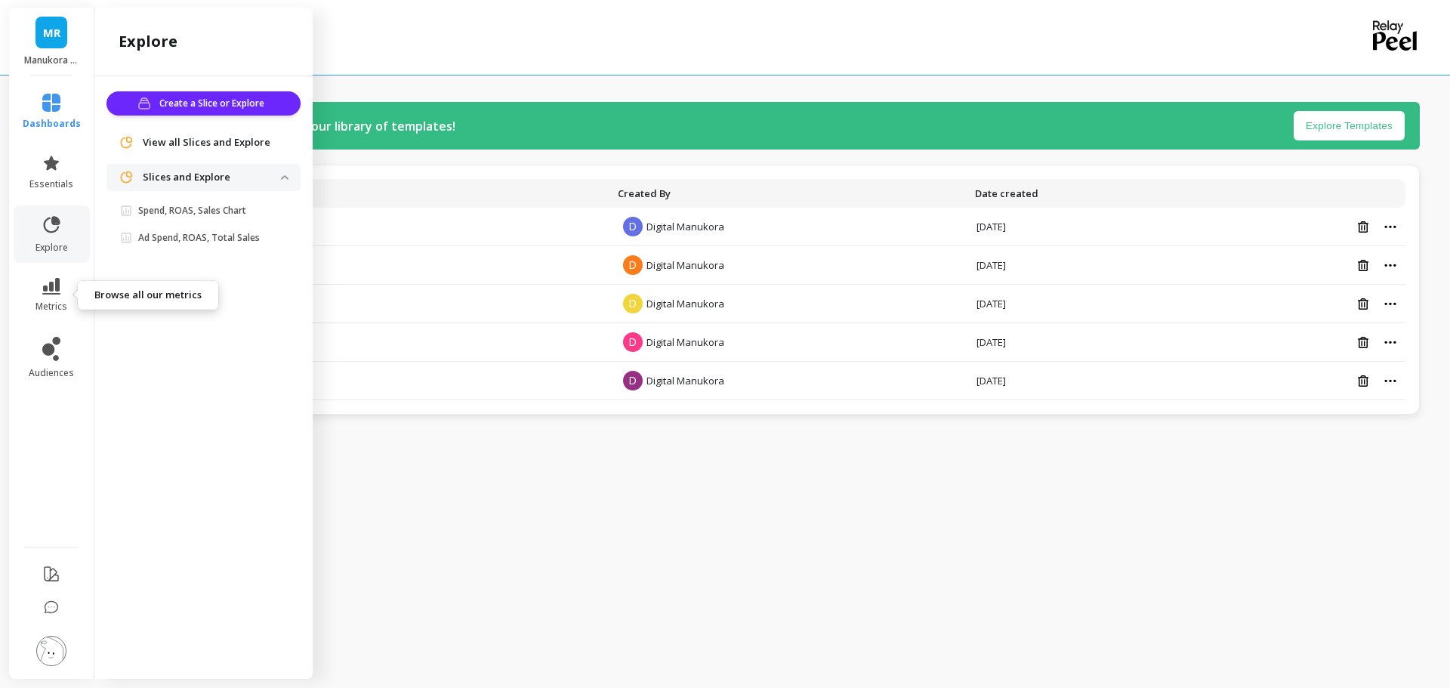
drag, startPoint x: 66, startPoint y: 311, endPoint x: 88, endPoint y: 312, distance: 21.9
click at [65, 311] on span "metrics" at bounding box center [51, 306] width 32 height 12
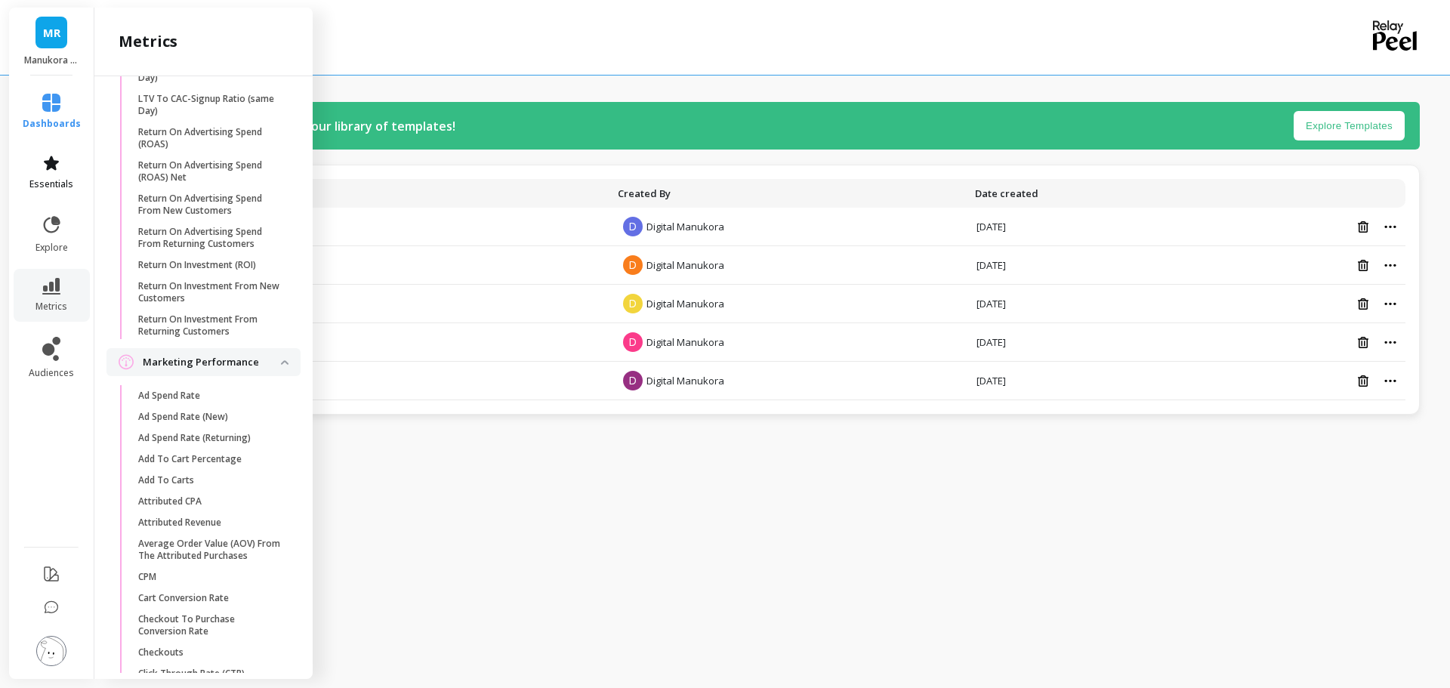
click at [44, 160] on icon at bounding box center [51, 163] width 18 height 18
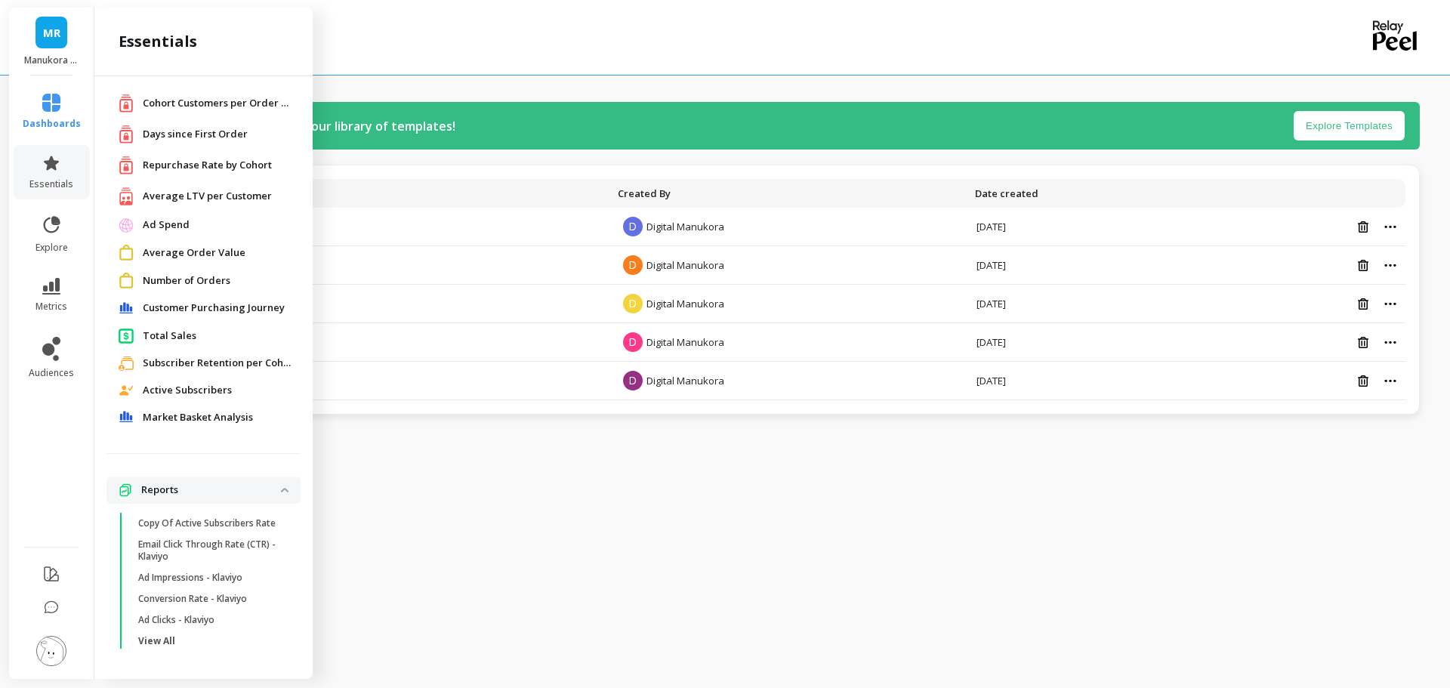
scroll to position [44, 0]
click at [178, 482] on p "Reports" at bounding box center [211, 489] width 140 height 15
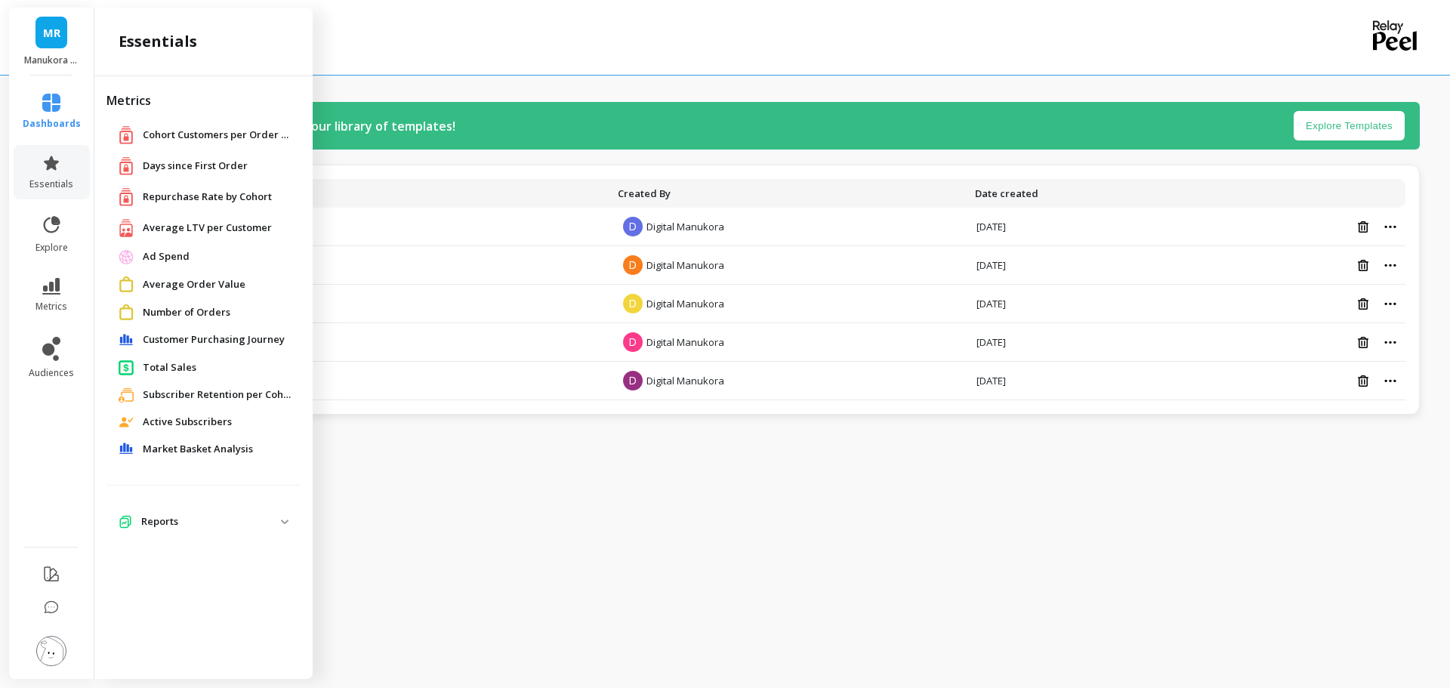
click at [167, 518] on p "Reports" at bounding box center [211, 521] width 140 height 15
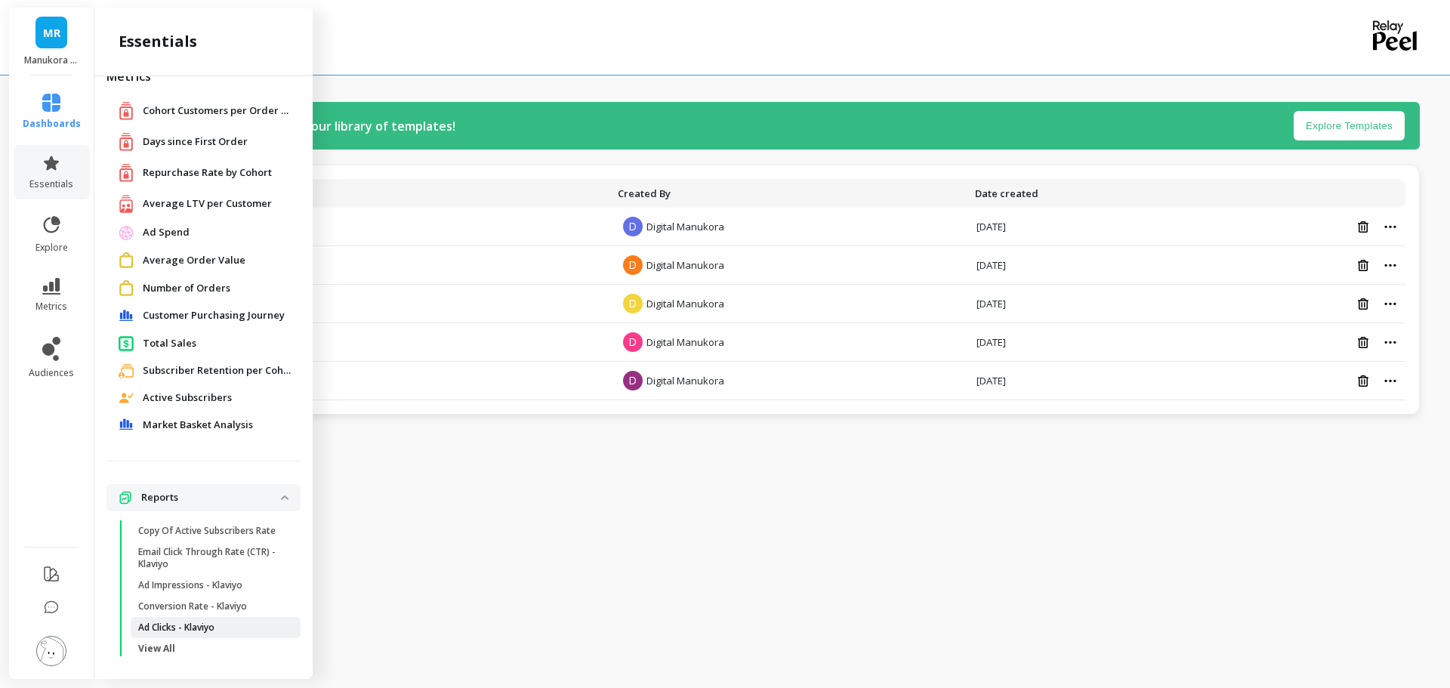
scroll to position [44, 0]
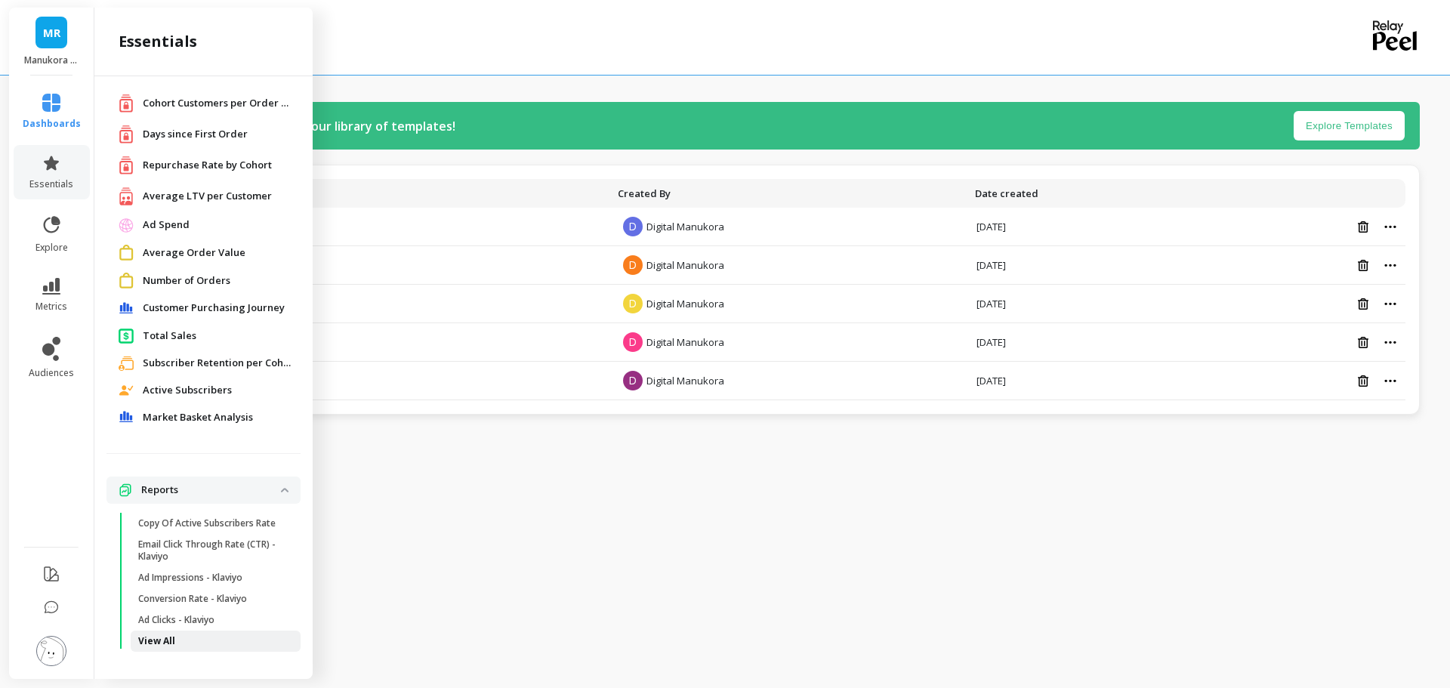
click at [167, 632] on link "View All" at bounding box center [216, 640] width 170 height 21
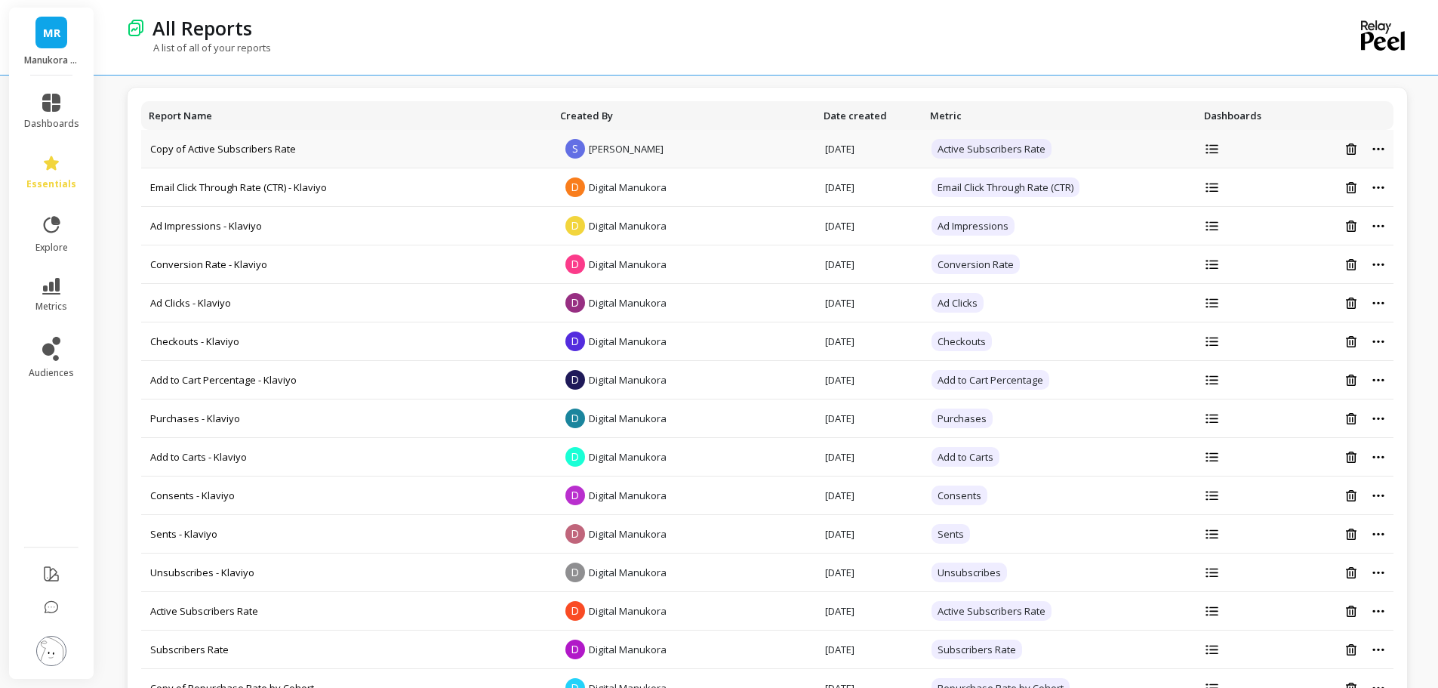
click at [1373, 150] on icon at bounding box center [1379, 149] width 12 height 4
click at [1206, 150] on icon at bounding box center [1212, 149] width 13 height 10
click at [1206, 226] on icon at bounding box center [1212, 226] width 13 height 10
drag, startPoint x: 481, startPoint y: 492, endPoint x: 523, endPoint y: 30, distance: 463.2
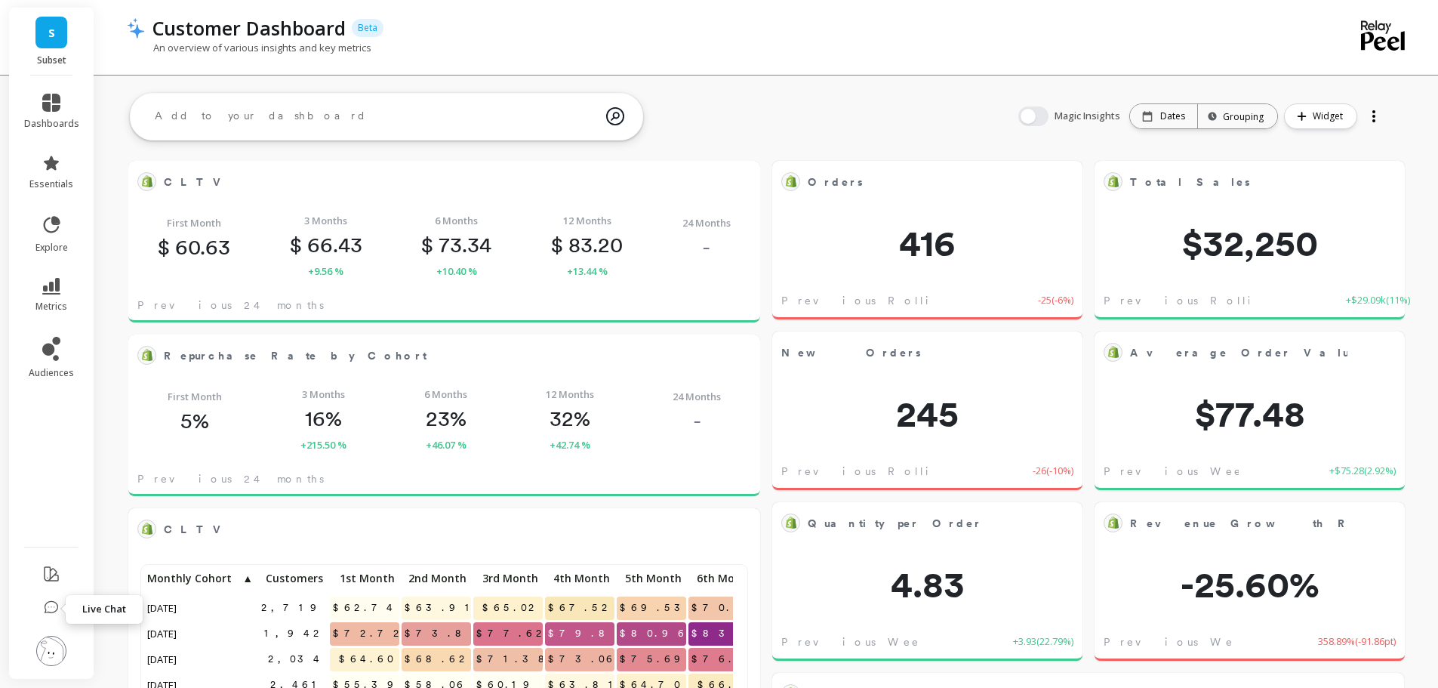
click at [51, 645] on img at bounding box center [51, 651] width 30 height 30
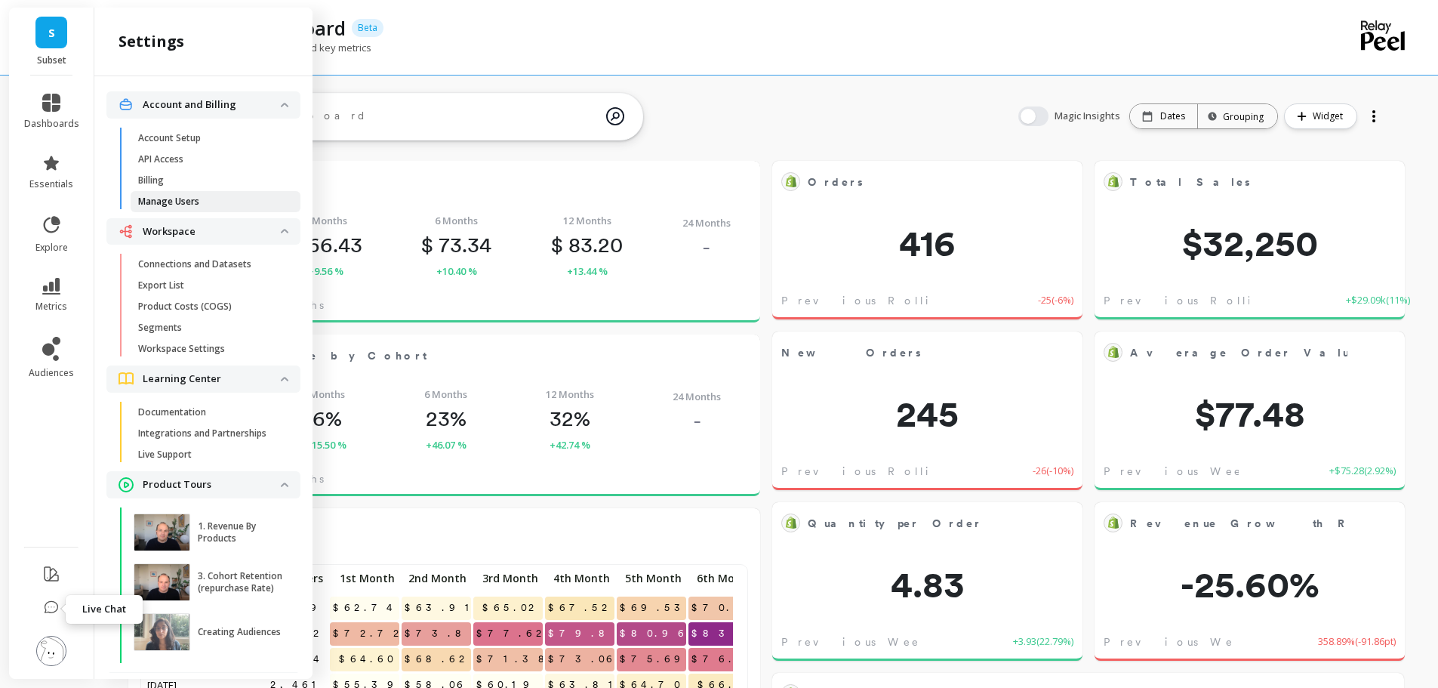
click at [187, 205] on p "Manage Users" at bounding box center [168, 202] width 61 height 12
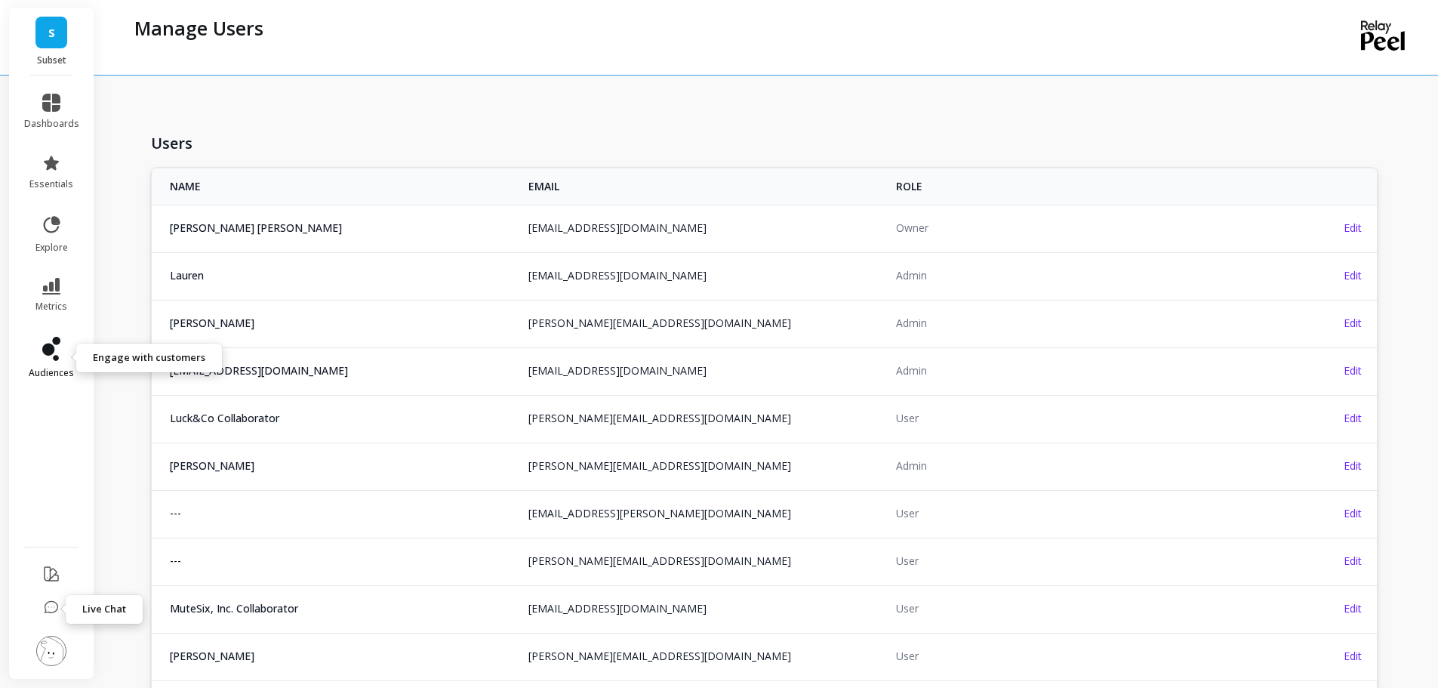
click at [57, 356] on icon at bounding box center [56, 358] width 6 height 6
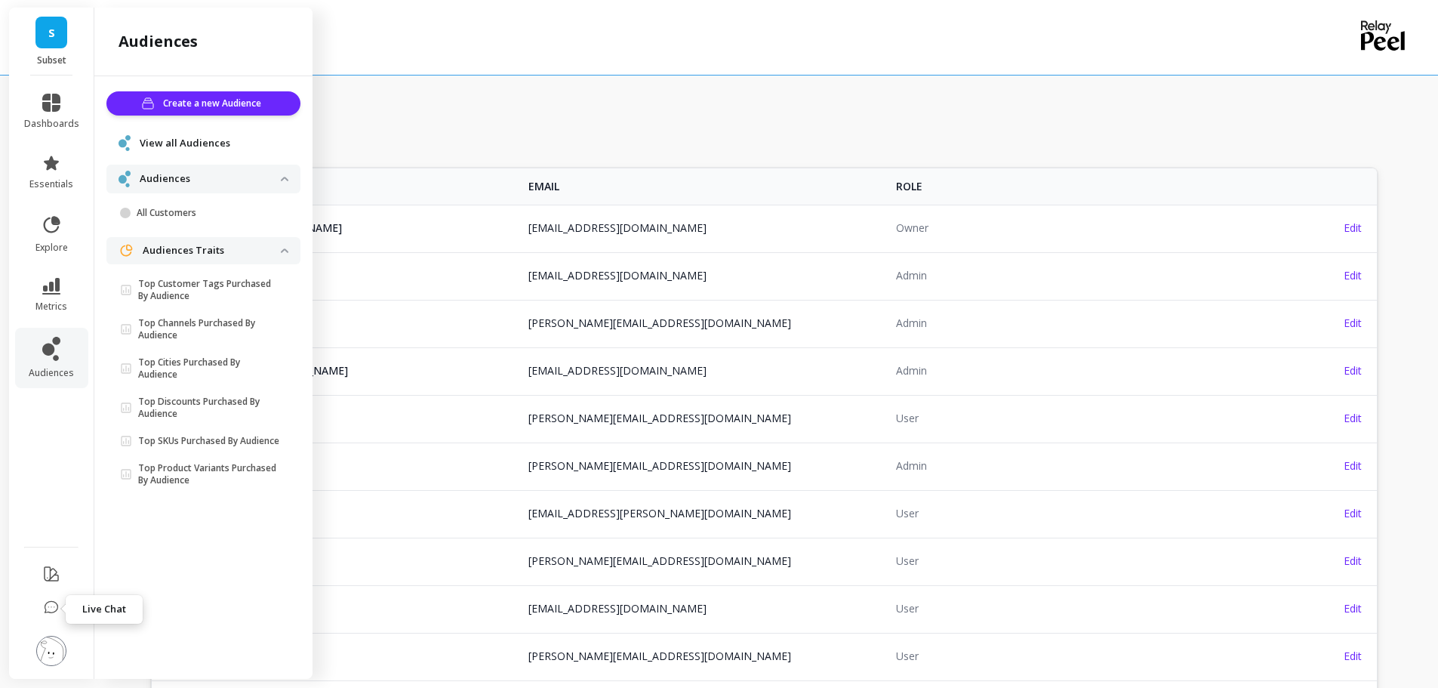
click at [206, 140] on span "View all Audiences" at bounding box center [185, 143] width 91 height 15
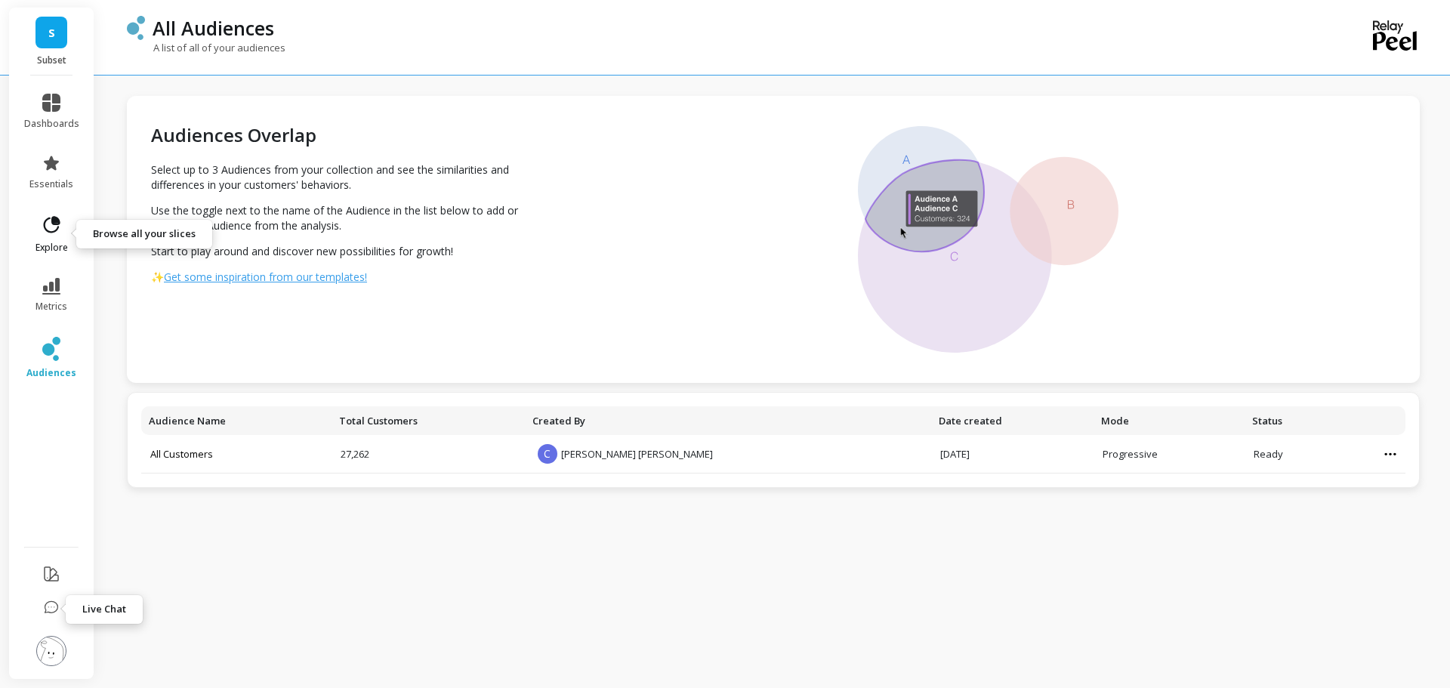
click at [56, 217] on icon at bounding box center [52, 224] width 17 height 17
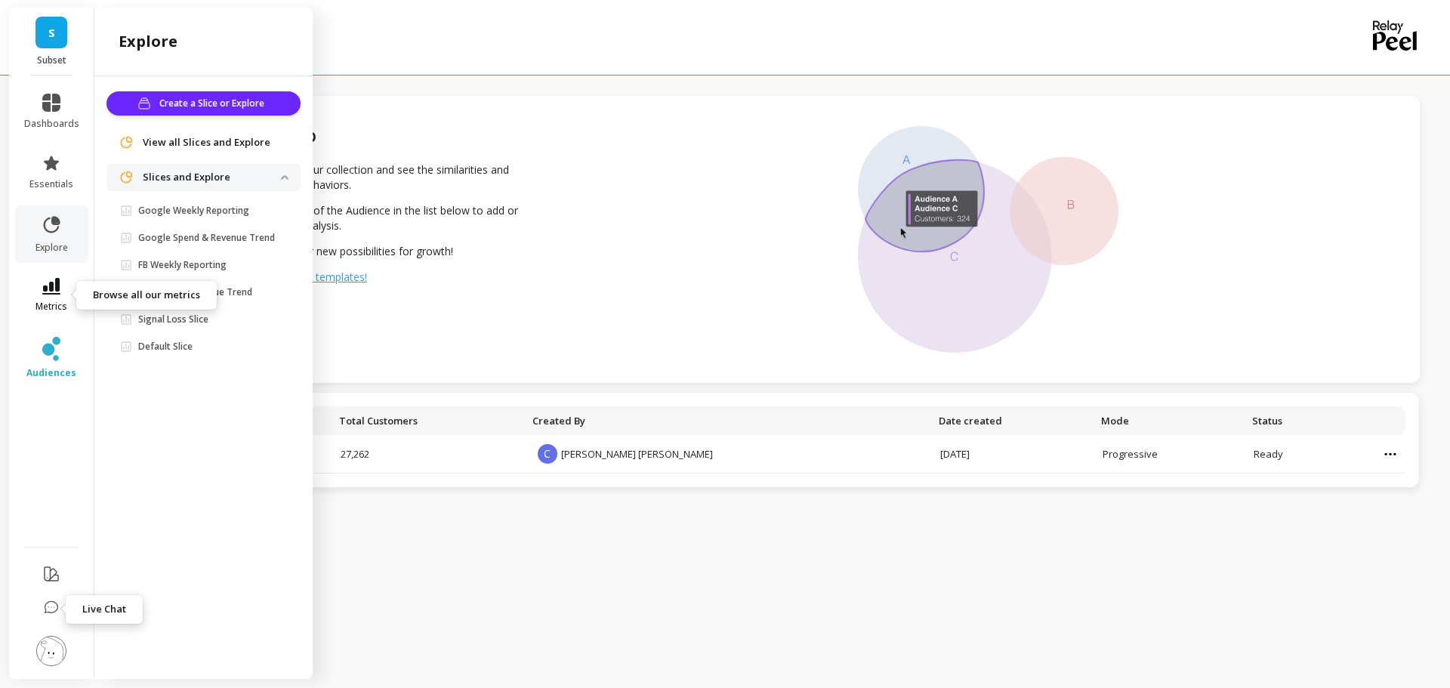
click at [51, 297] on link "metrics" at bounding box center [51, 295] width 55 height 35
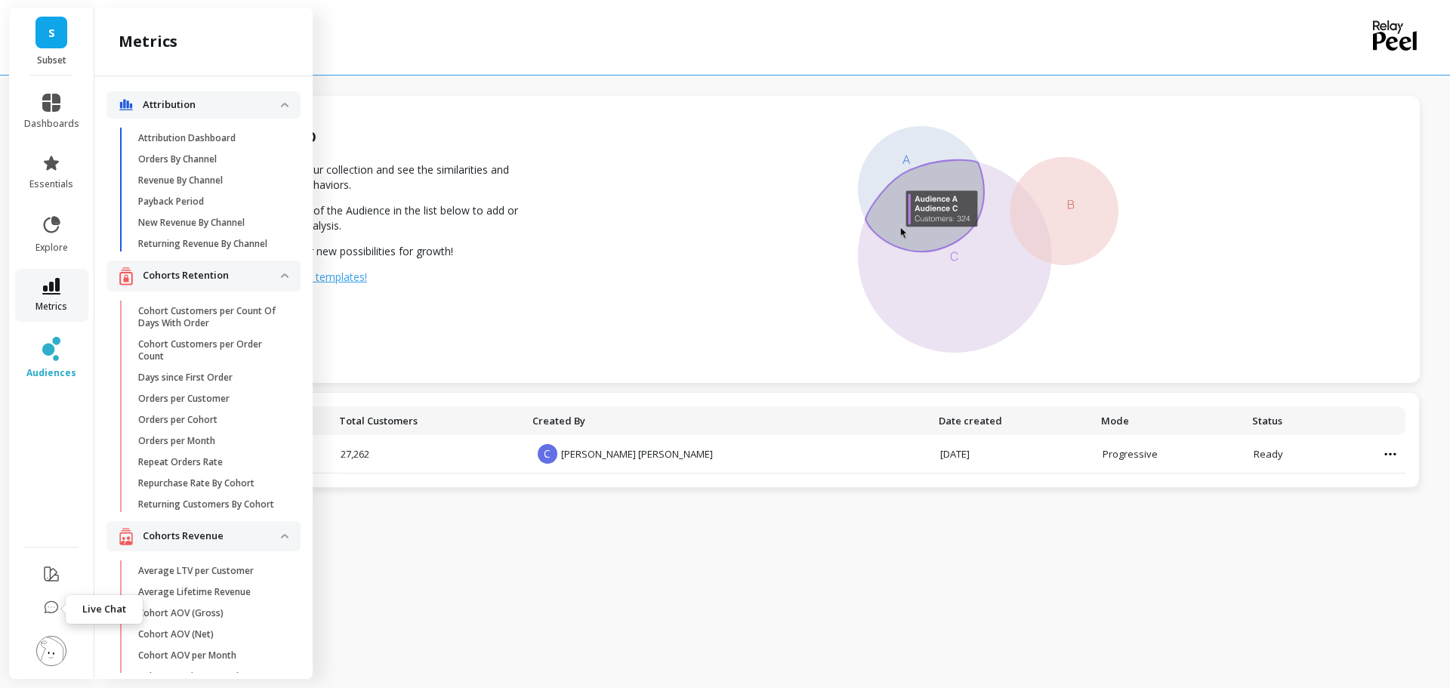
scroll to position [1510, 0]
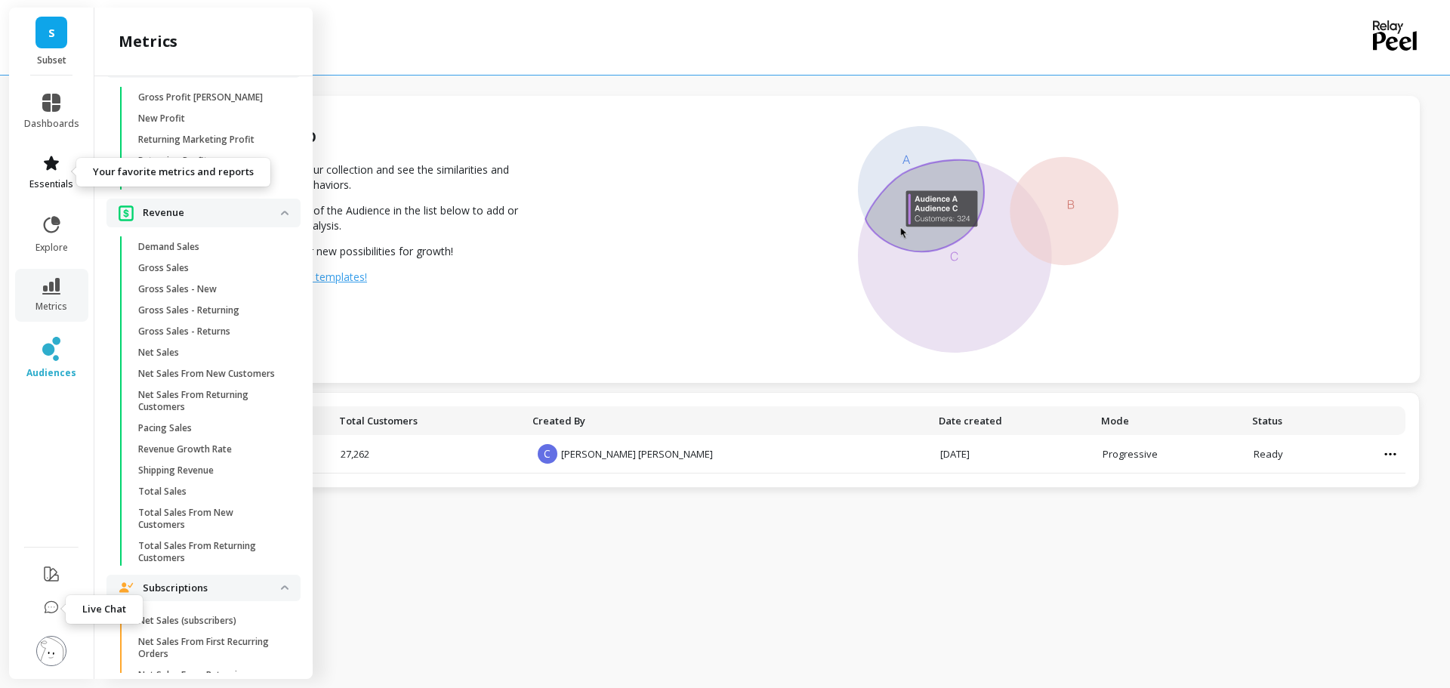
click at [48, 160] on icon at bounding box center [51, 163] width 18 height 18
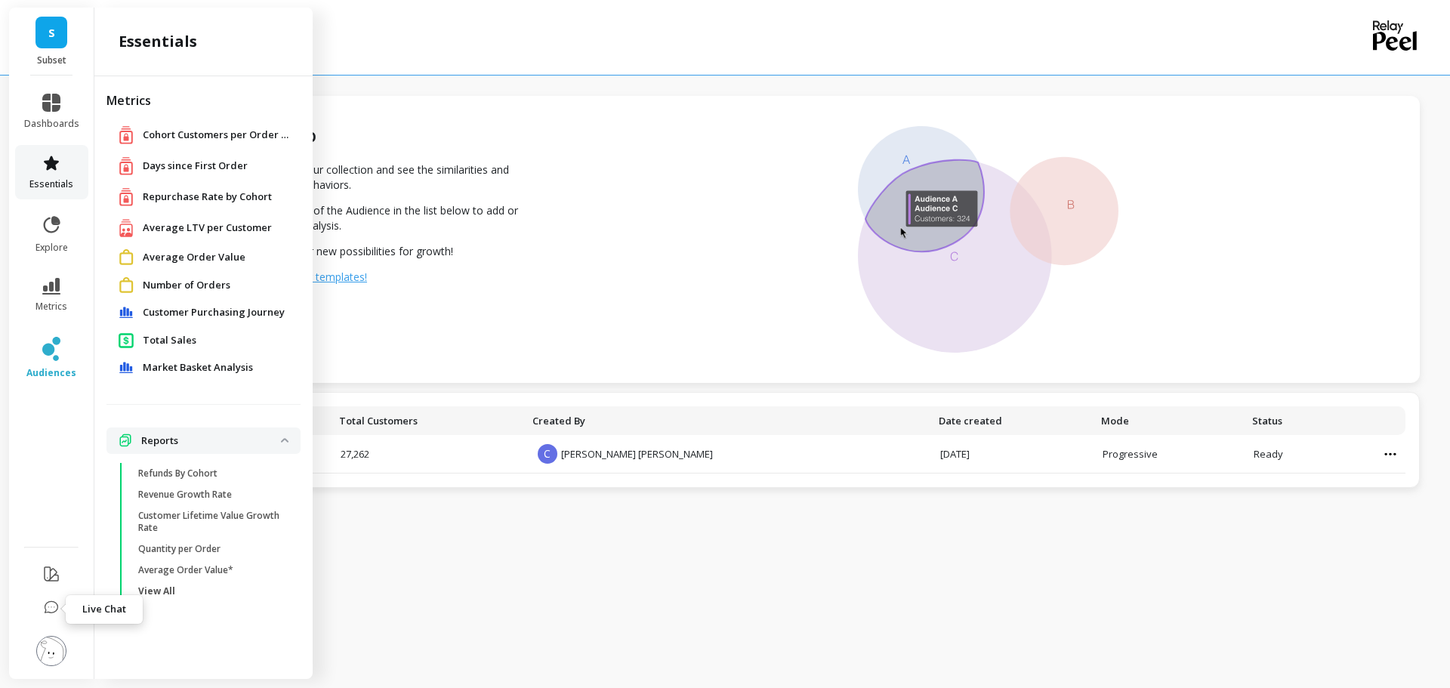
scroll to position [0, 0]
click at [51, 220] on icon at bounding box center [52, 224] width 17 height 17
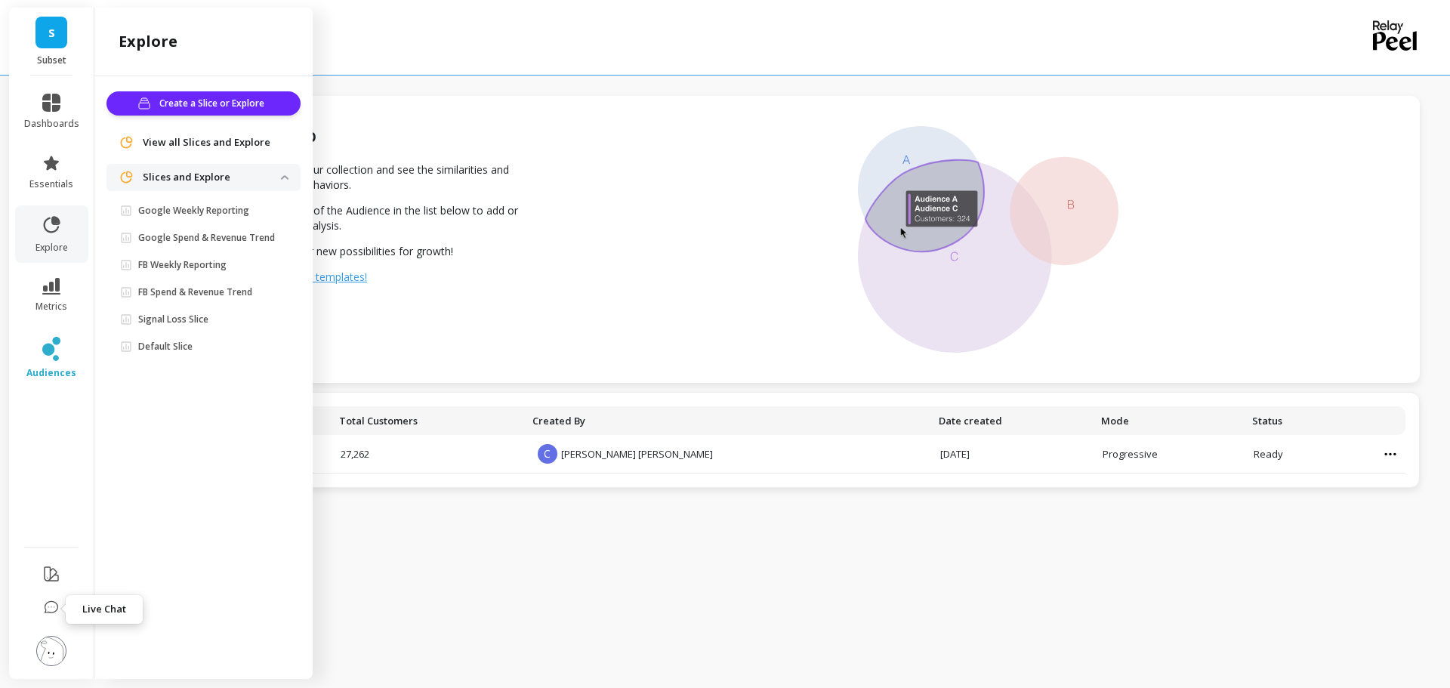
click at [219, 140] on span "View all Slices and Explore" at bounding box center [207, 142] width 128 height 15
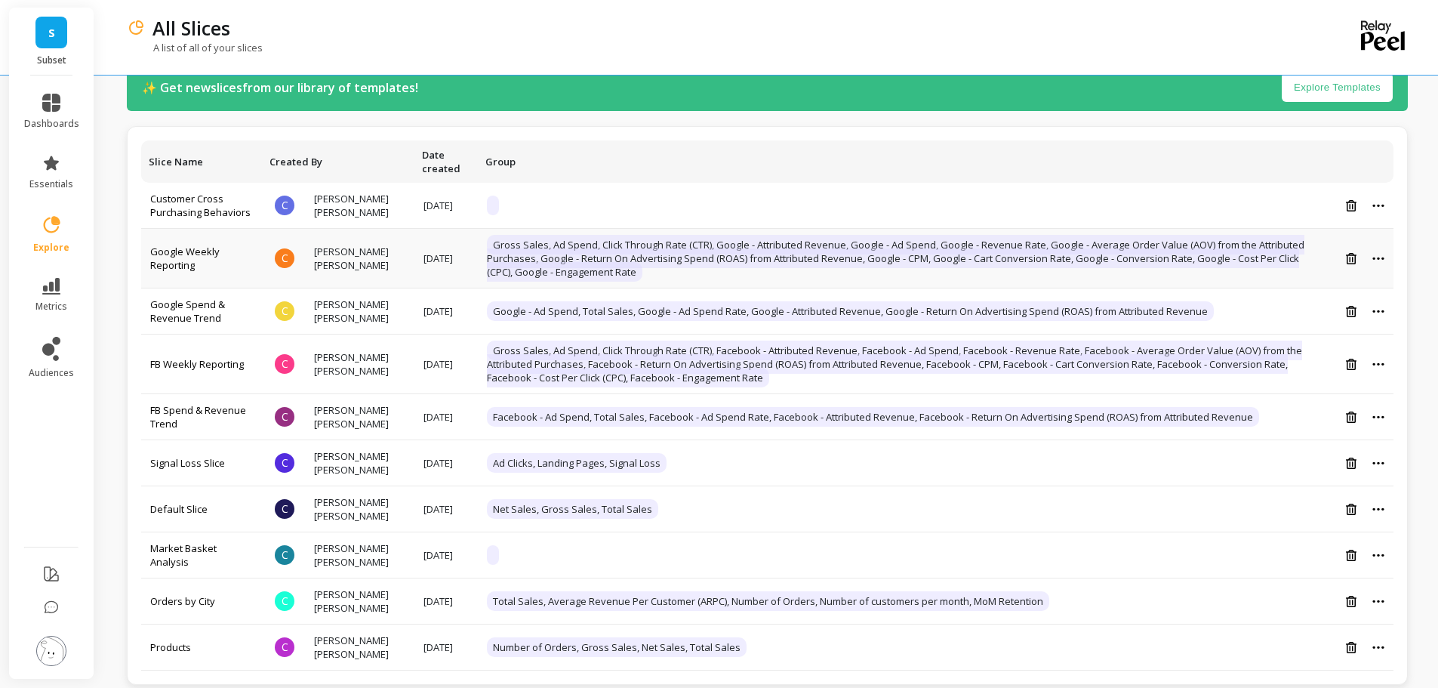
scroll to position [12, 0]
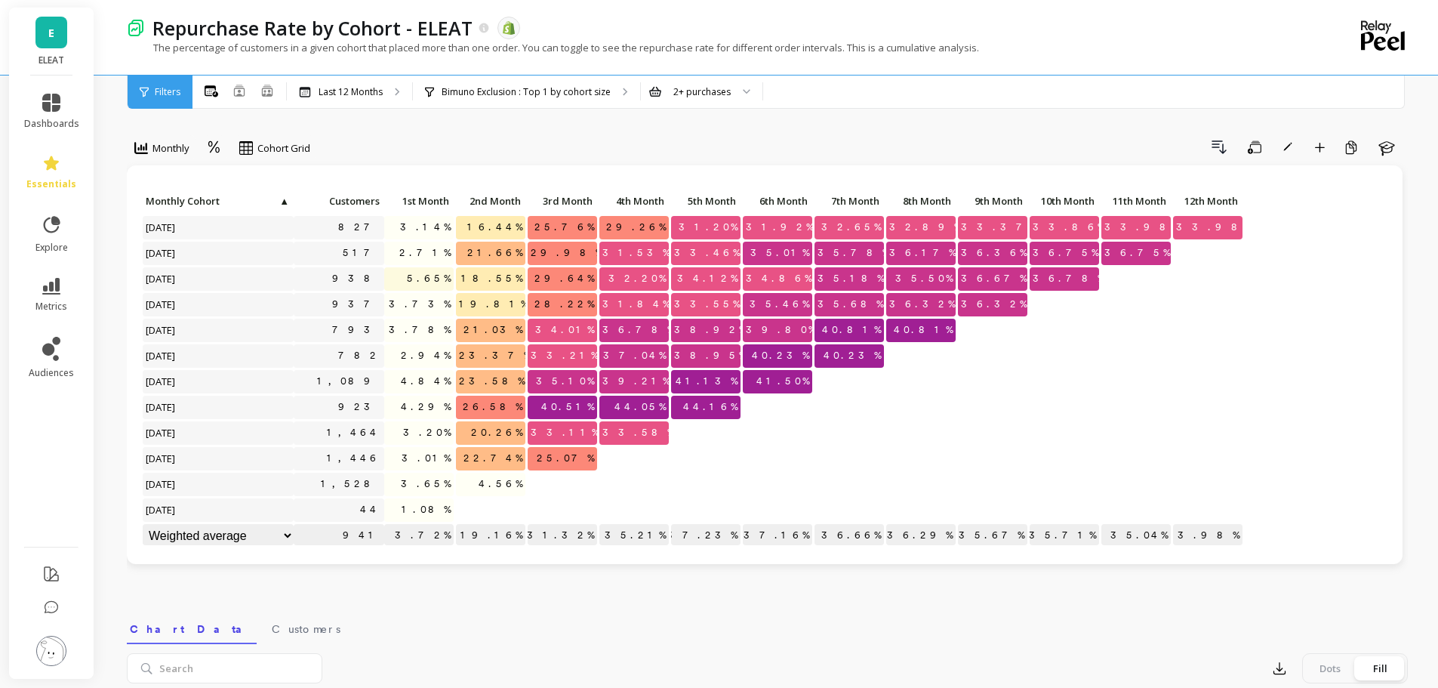
click at [54, 649] on img at bounding box center [51, 651] width 30 height 30
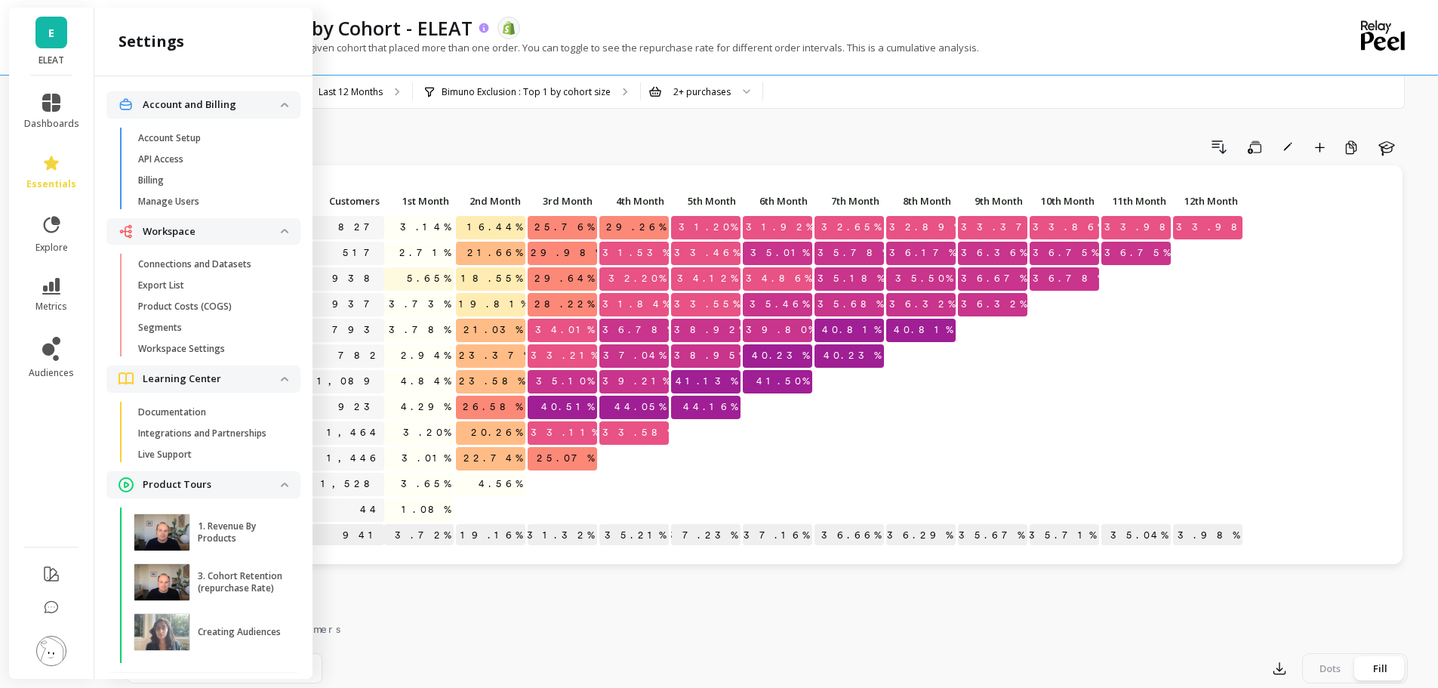
drag, startPoint x: 457, startPoint y: 137, endPoint x: 424, endPoint y: 18, distance: 122.9
click at [457, 136] on div "Drill Down Save Rename Add to Dashboard Create a Copy Learn" at bounding box center [864, 147] width 1087 height 24
